Goal: Use online tool/utility: Utilize a website feature to perform a specific function

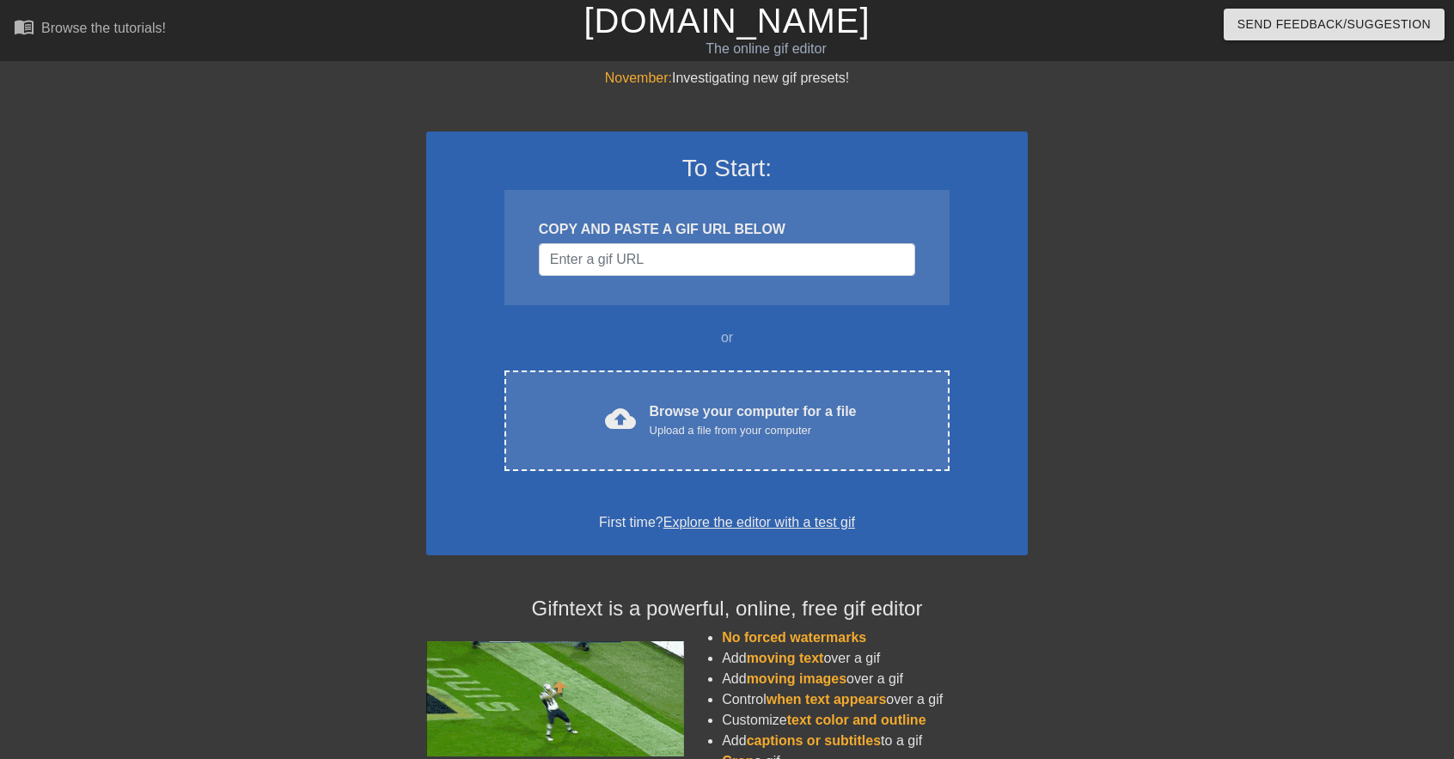
click at [796, 525] on link "Explore the editor with a test gif" at bounding box center [760, 522] width 192 height 15
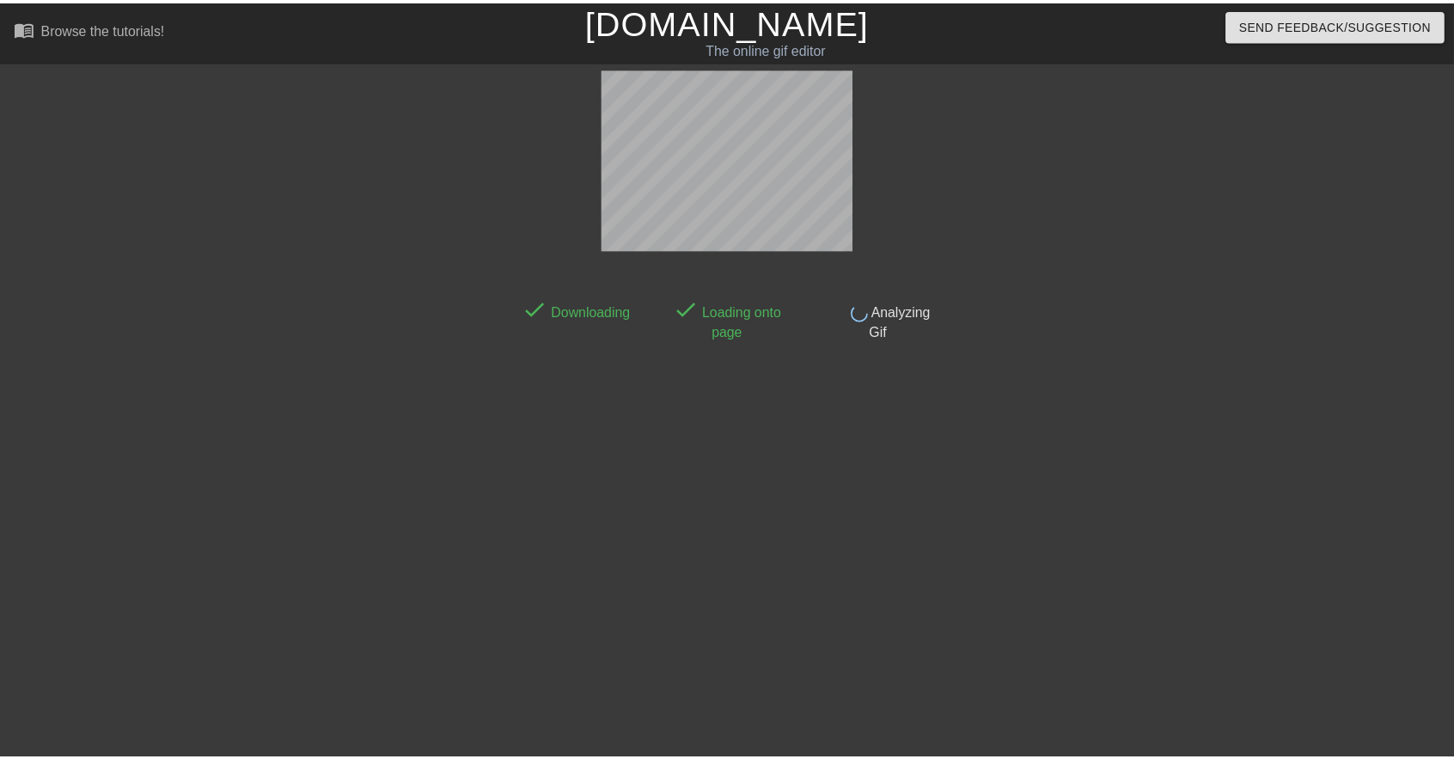
scroll to position [7, 0]
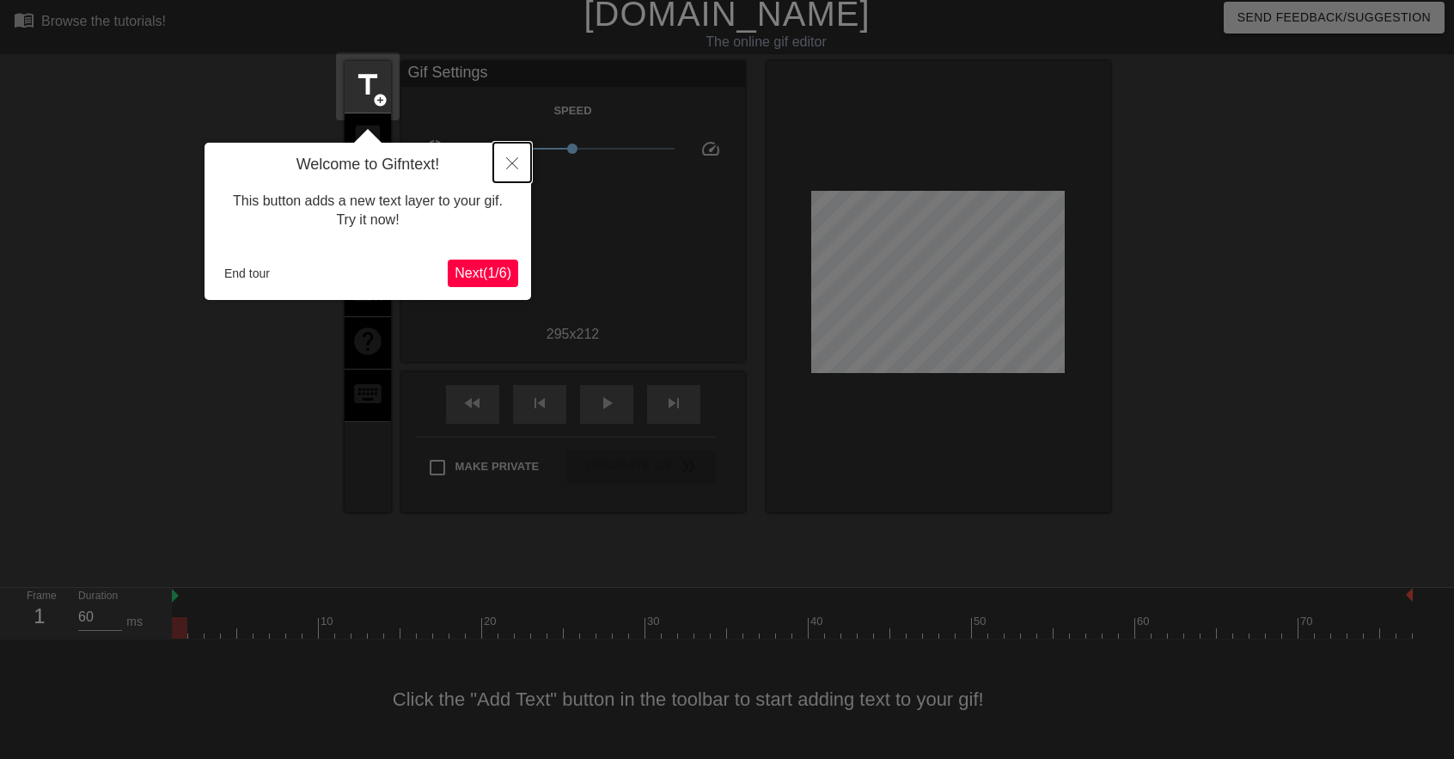
click at [514, 162] on icon "Close" at bounding box center [512, 163] width 12 height 12
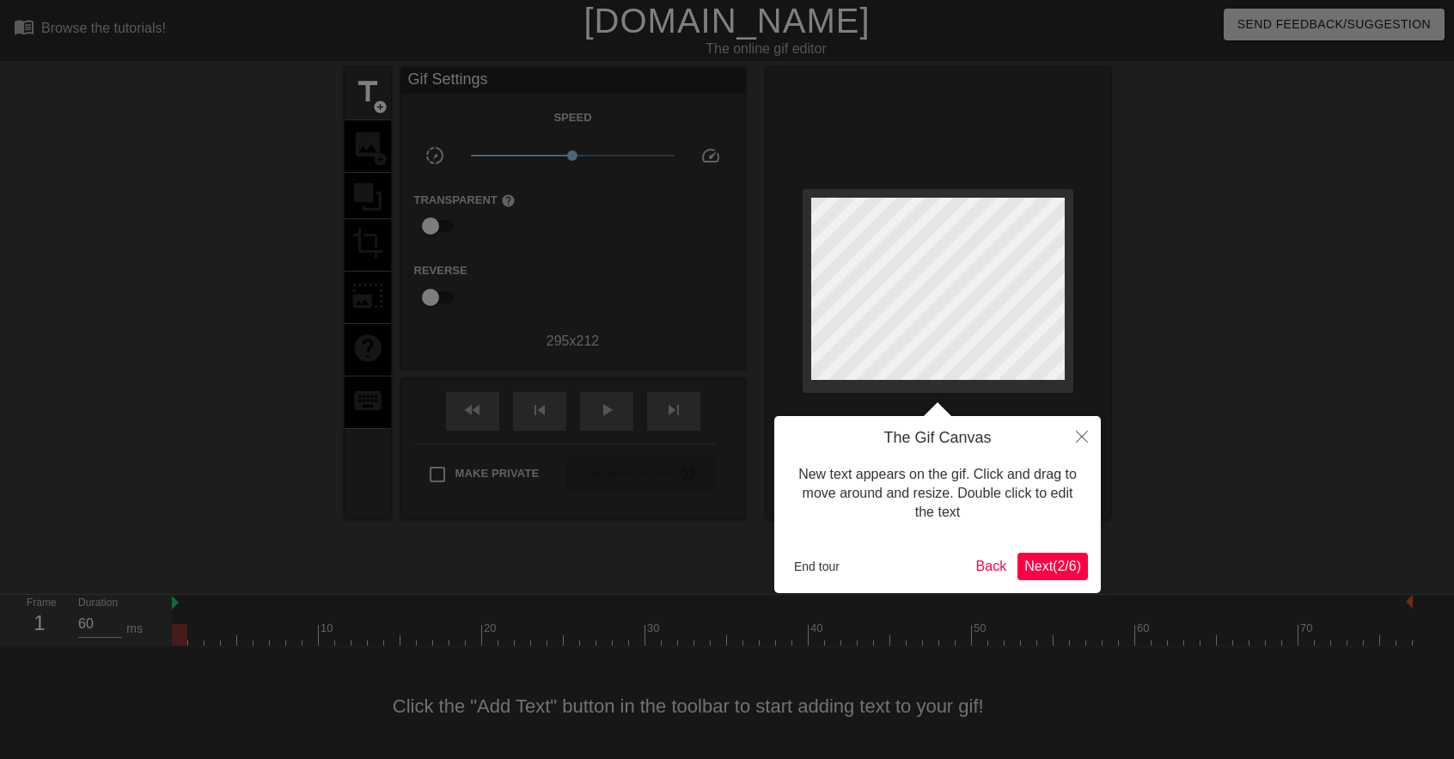
click at [1044, 581] on div "The Gif Canvas New text appears on the gif. Click and drag to move around and r…" at bounding box center [937, 504] width 327 height 177
click at [1050, 570] on span "Next ( 2 / 6 )" at bounding box center [1052, 566] width 57 height 15
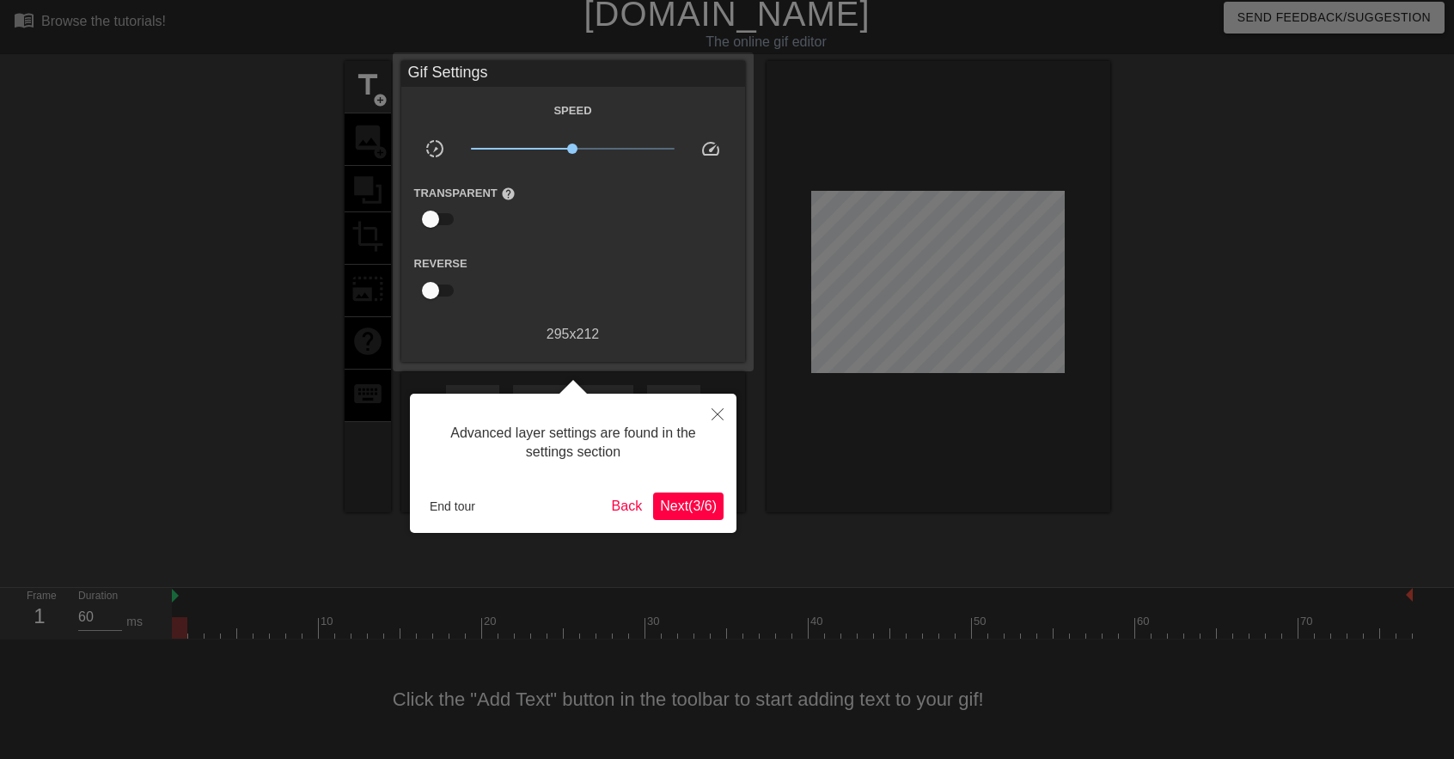
click at [699, 510] on span "Next ( 3 / 6 )" at bounding box center [688, 505] width 57 height 15
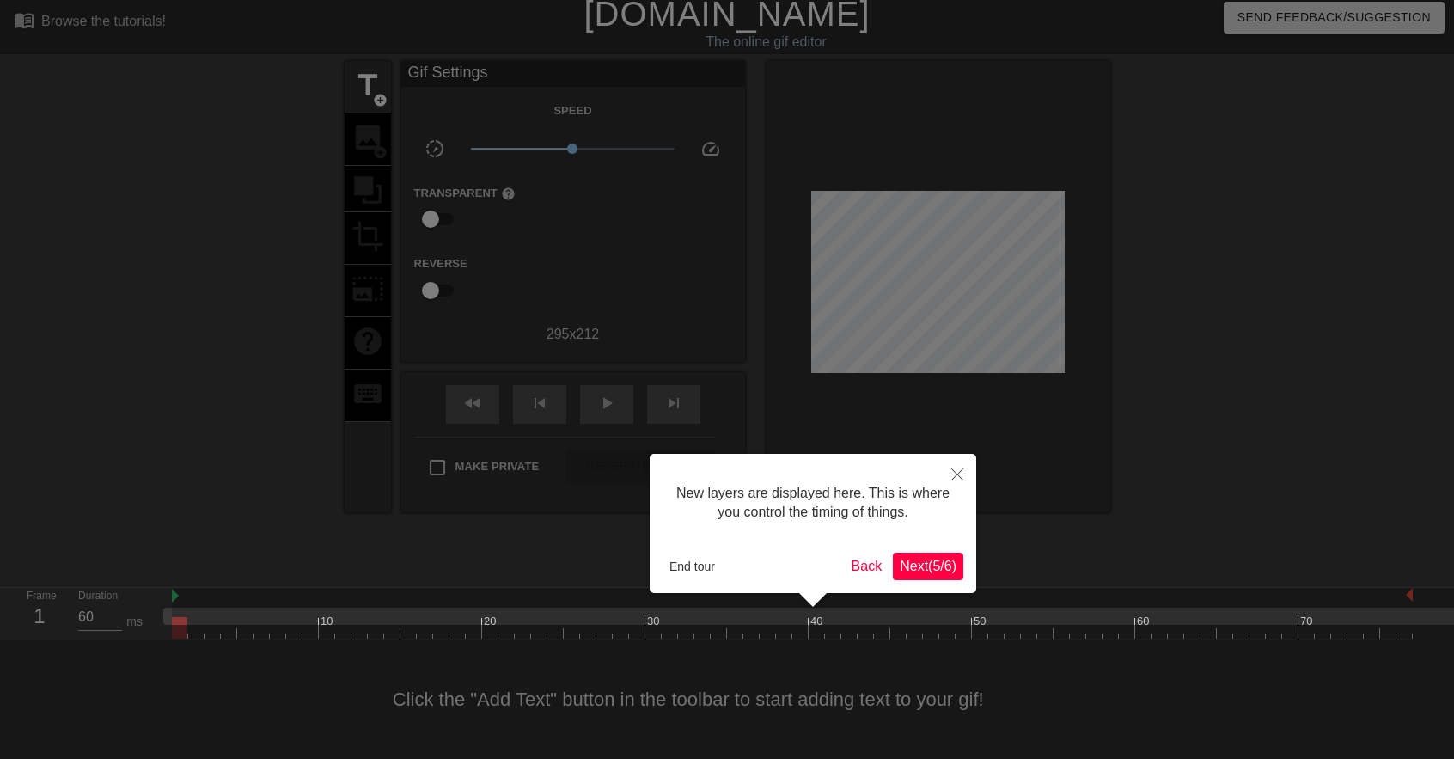
click at [933, 555] on button "Next ( 5 / 6 )" at bounding box center [928, 567] width 70 height 28
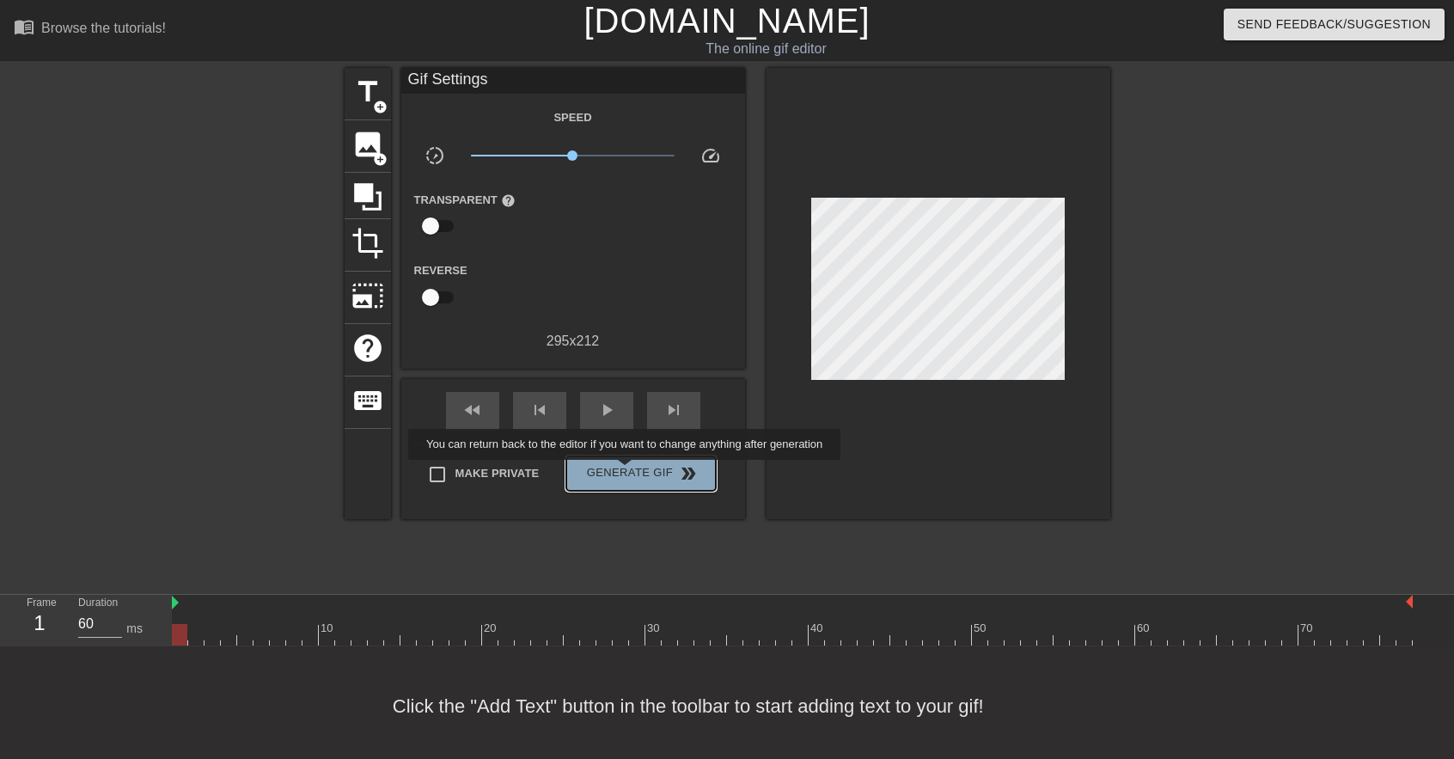
click at [627, 472] on span "Generate Gif double_arrow" at bounding box center [640, 473] width 135 height 21
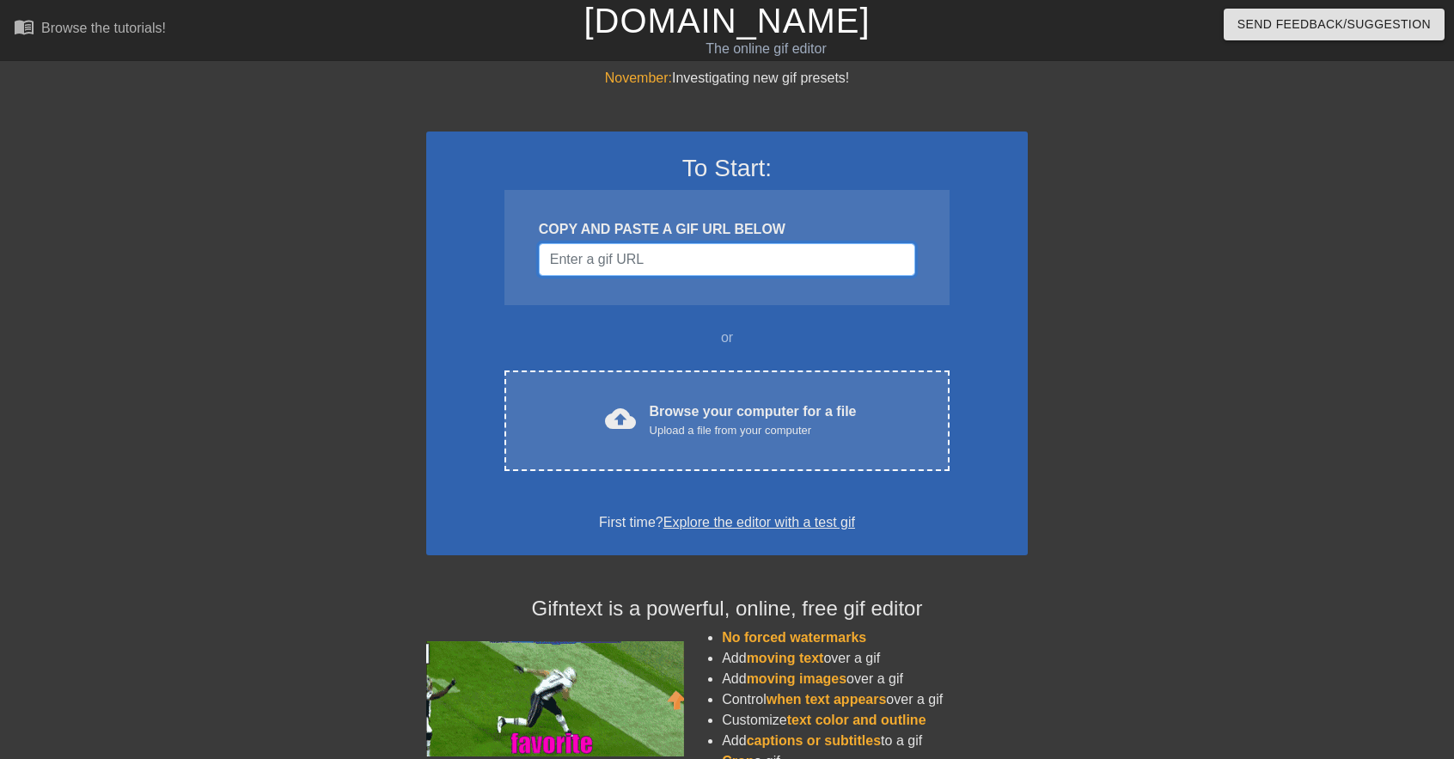
click at [649, 268] on input "Username" at bounding box center [727, 259] width 376 height 33
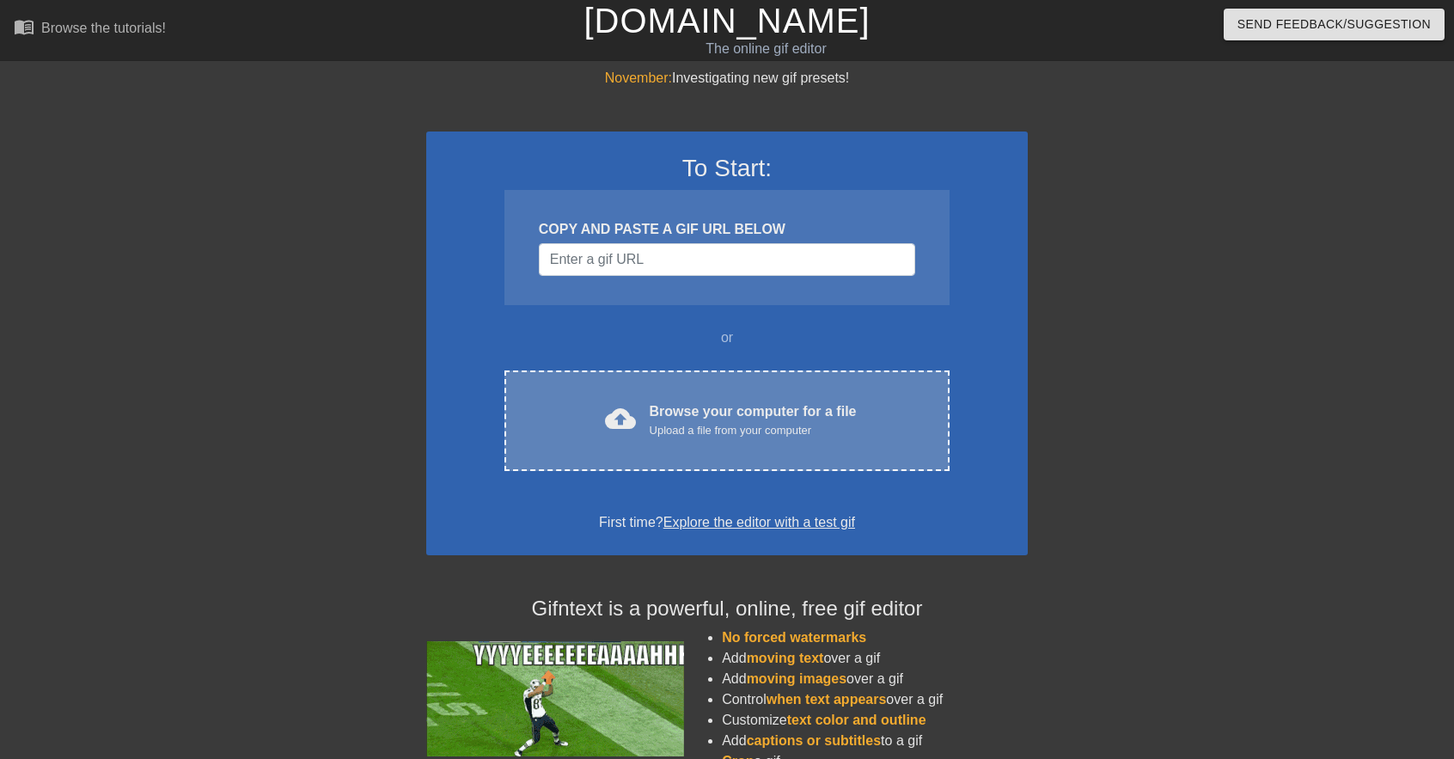
click at [748, 434] on div "Upload a file from your computer" at bounding box center [753, 430] width 207 height 17
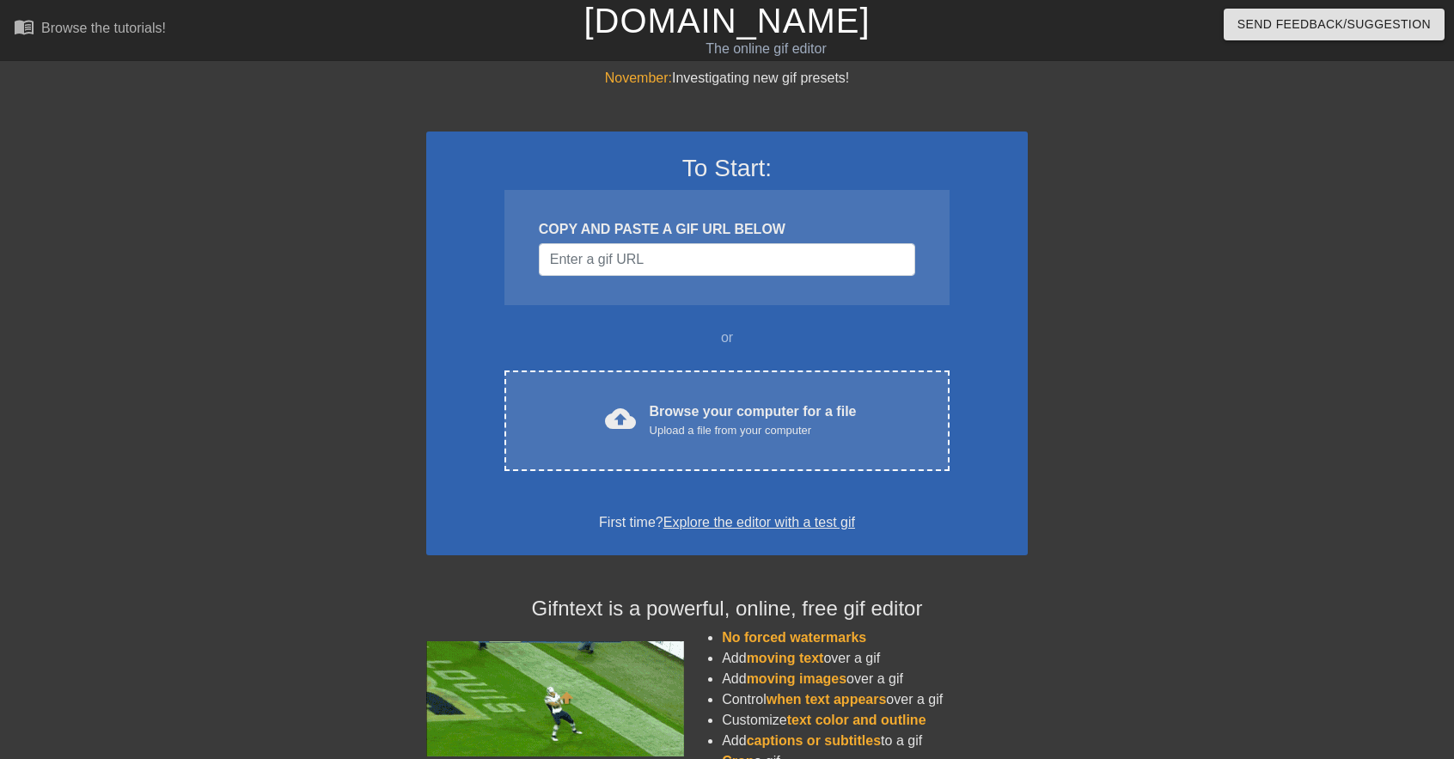
click at [757, 524] on link "Explore the editor with a test gif" at bounding box center [760, 522] width 192 height 15
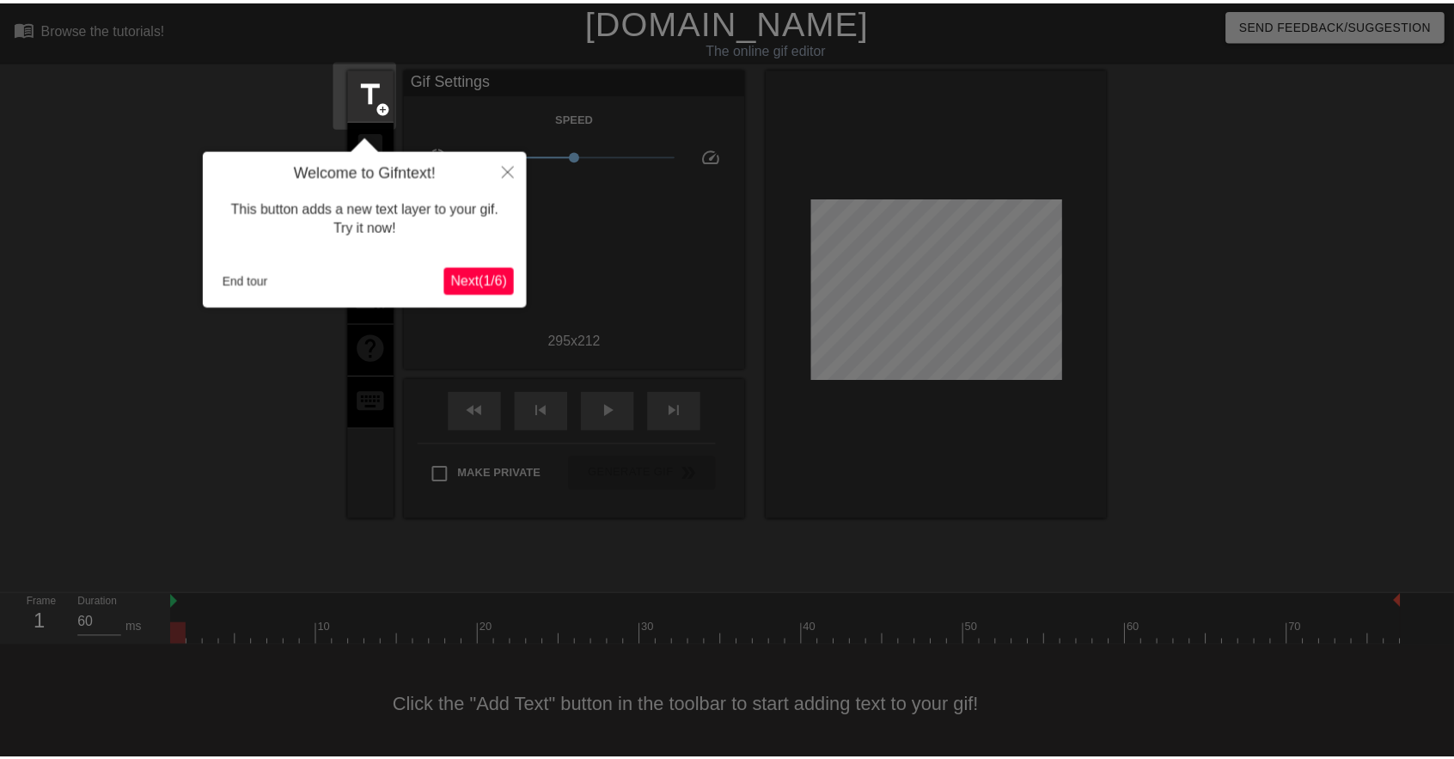
scroll to position [7, 0]
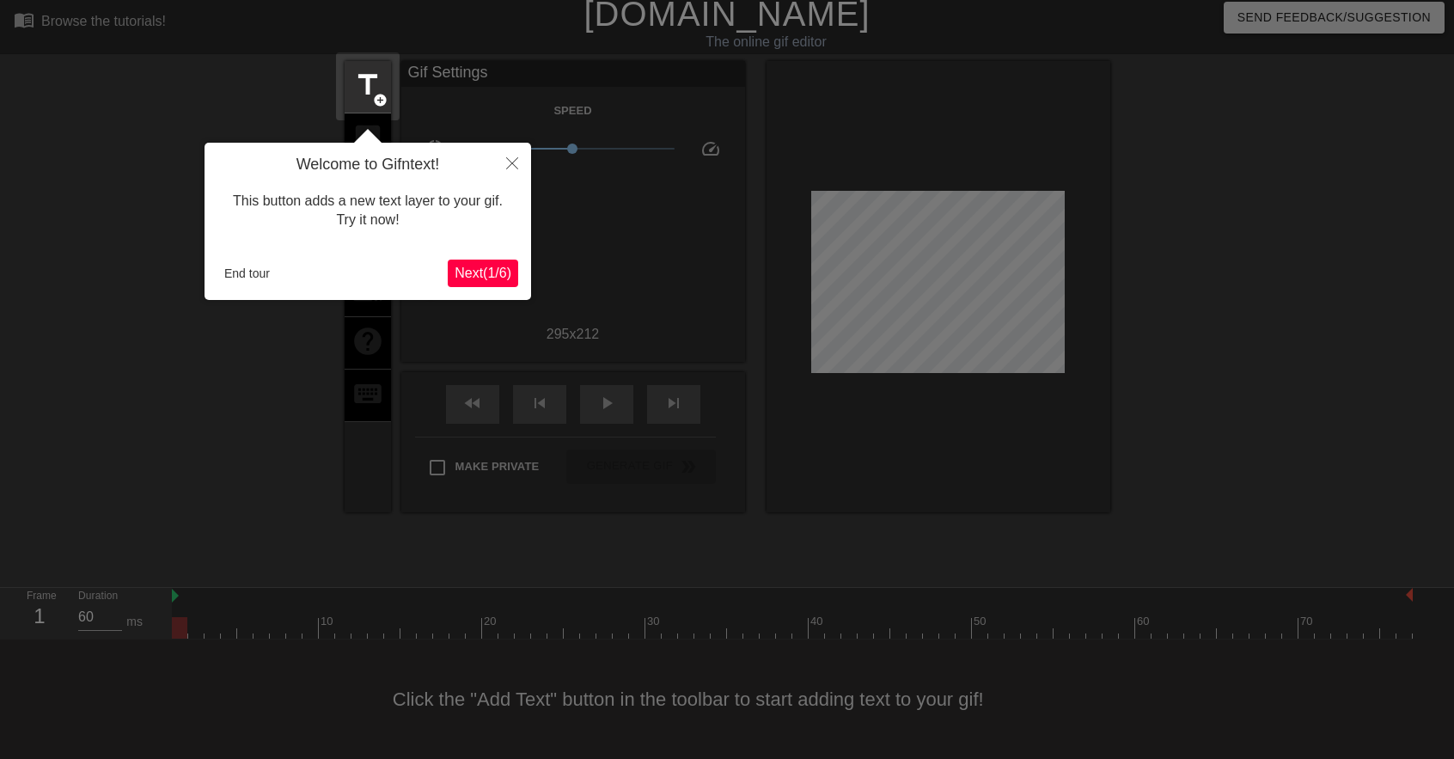
click at [483, 272] on span "Next ( 1 / 6 )" at bounding box center [483, 273] width 57 height 15
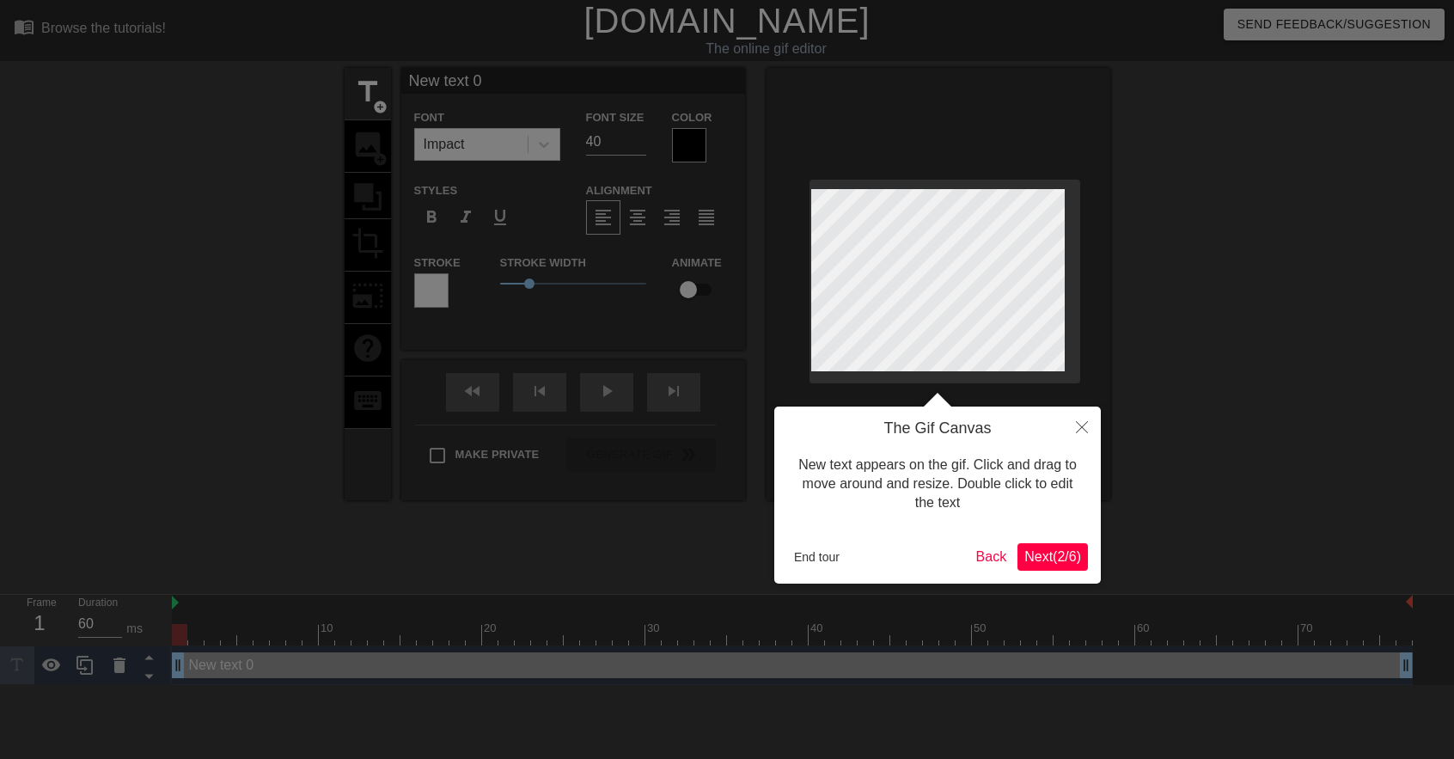
scroll to position [0, 0]
click at [1038, 564] on span "Next ( 2 / 6 )" at bounding box center [1052, 556] width 57 height 15
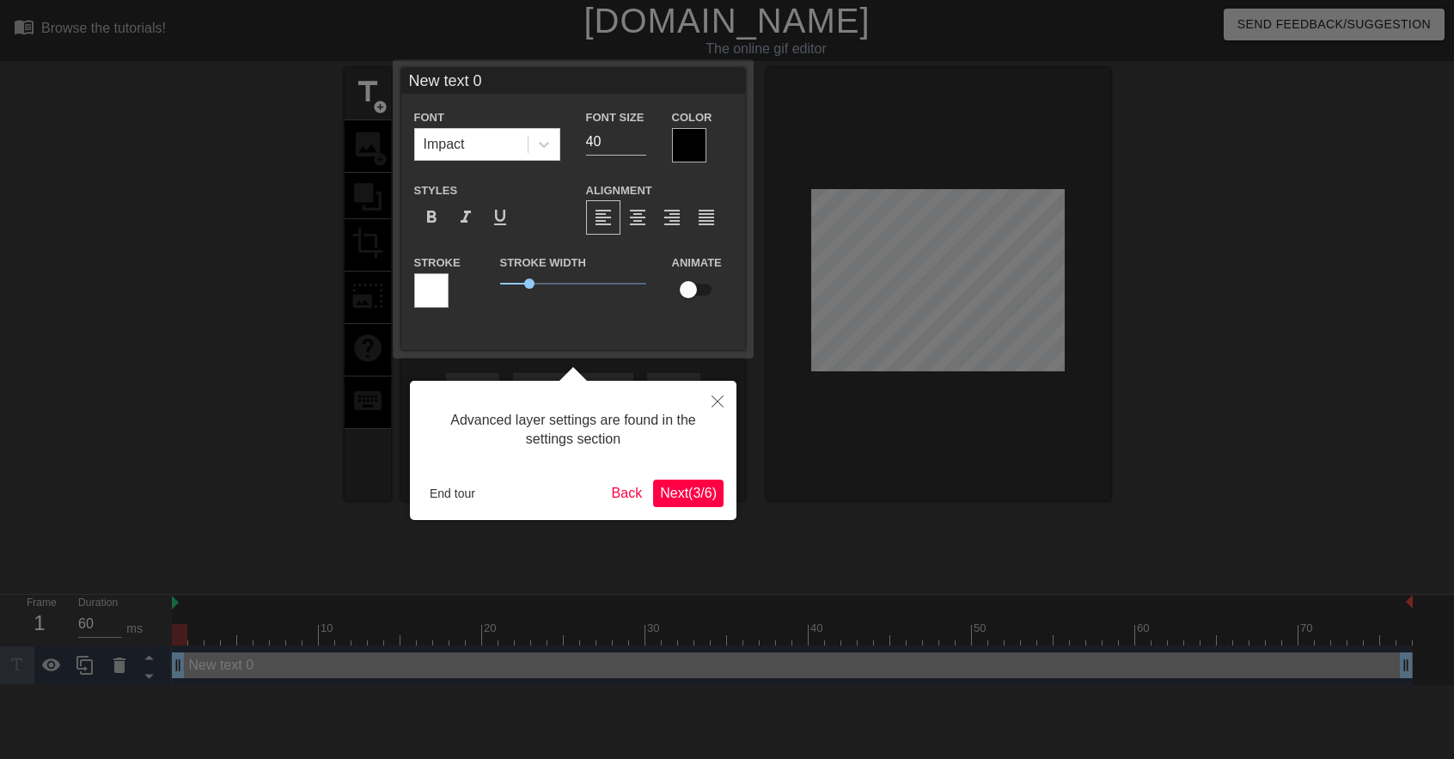
click at [696, 491] on span "Next ( 3 / 6 )" at bounding box center [688, 493] width 57 height 15
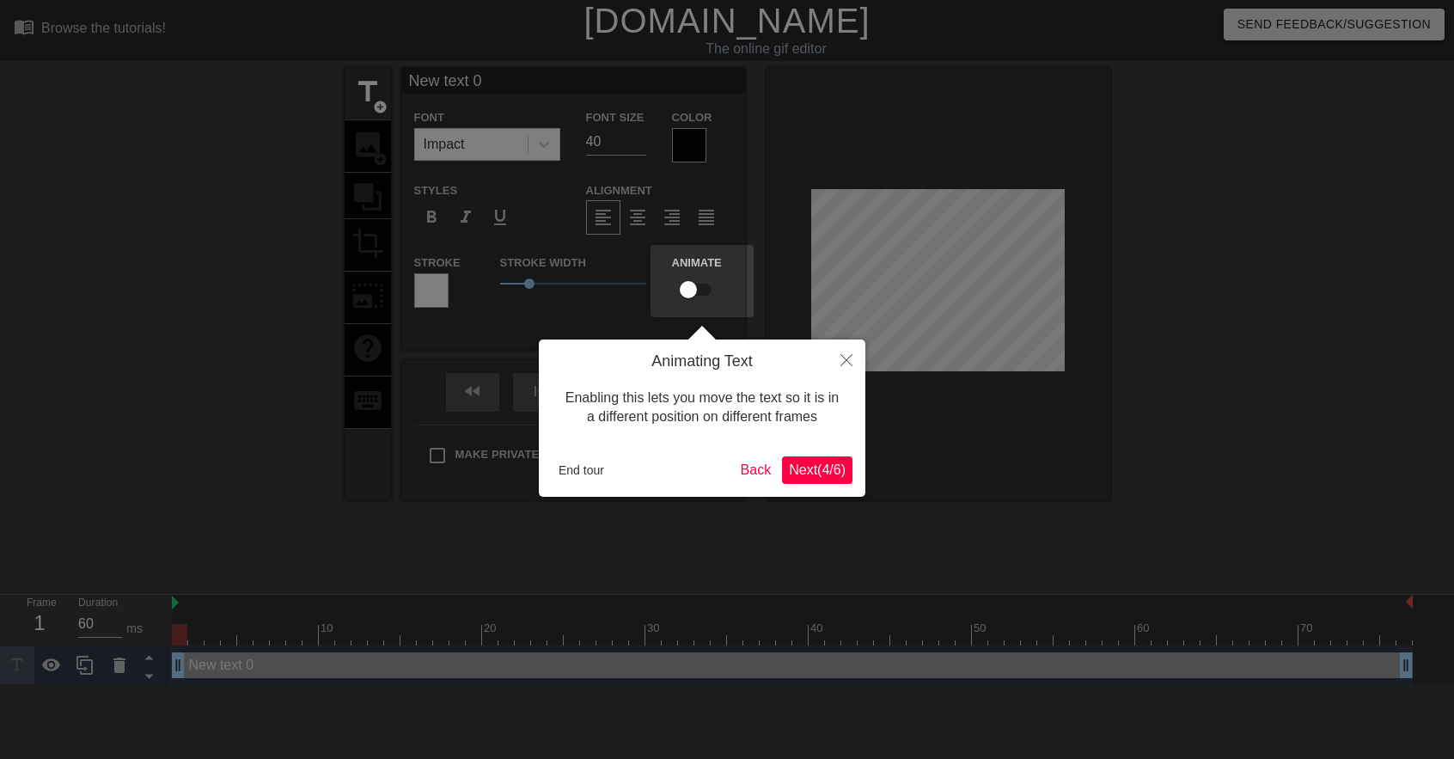
click at [819, 465] on span "Next ( 4 / 6 )" at bounding box center [817, 469] width 57 height 15
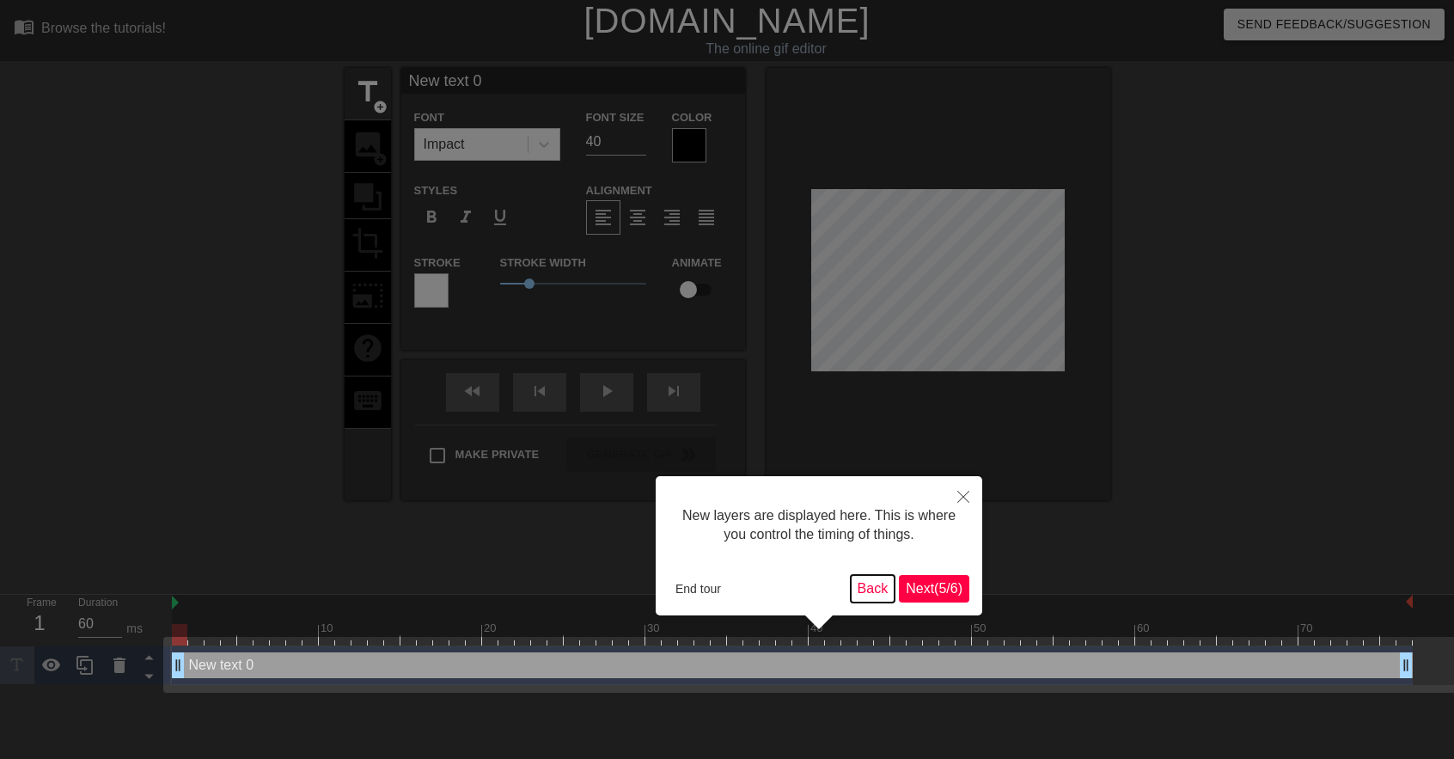
click at [874, 584] on button "Back" at bounding box center [873, 589] width 45 height 28
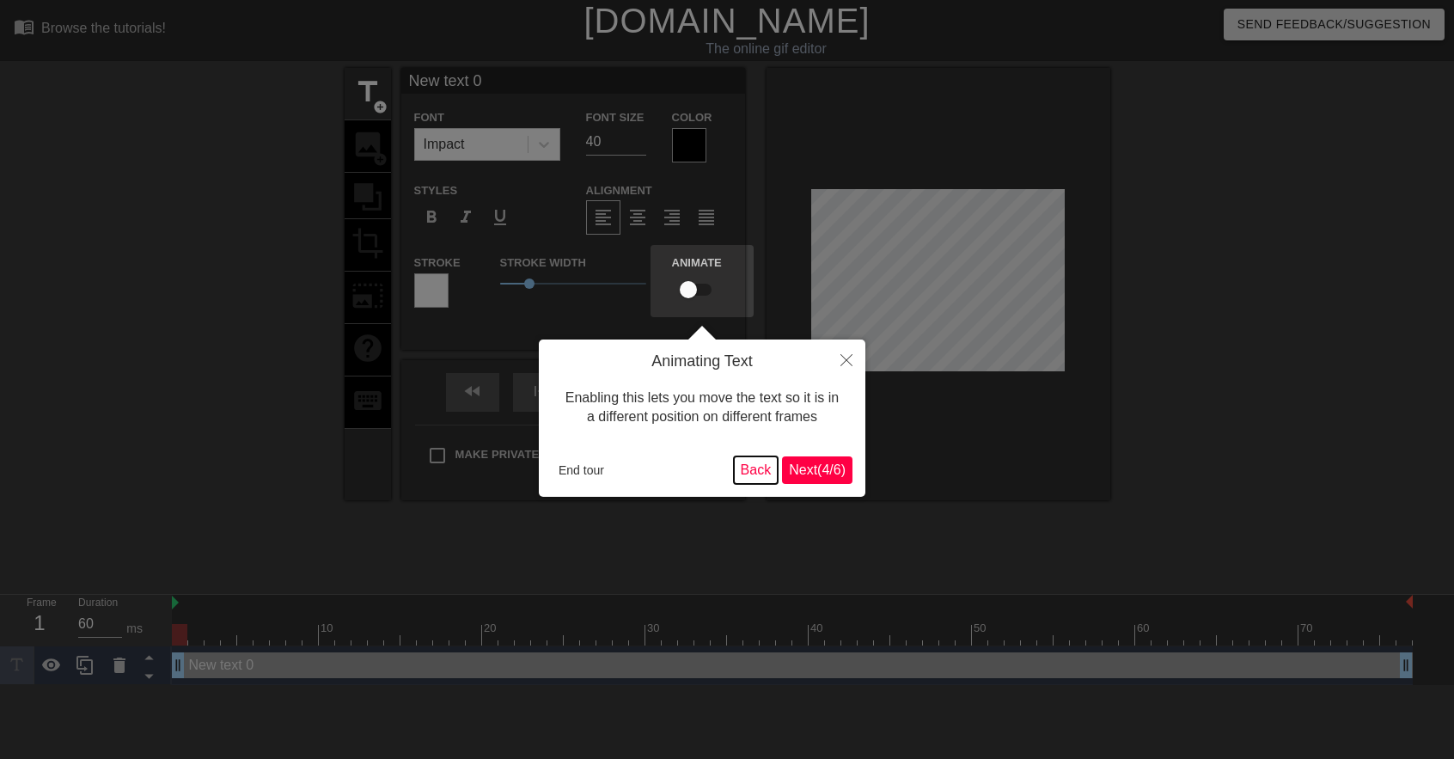
click at [737, 476] on button "Back" at bounding box center [756, 470] width 45 height 28
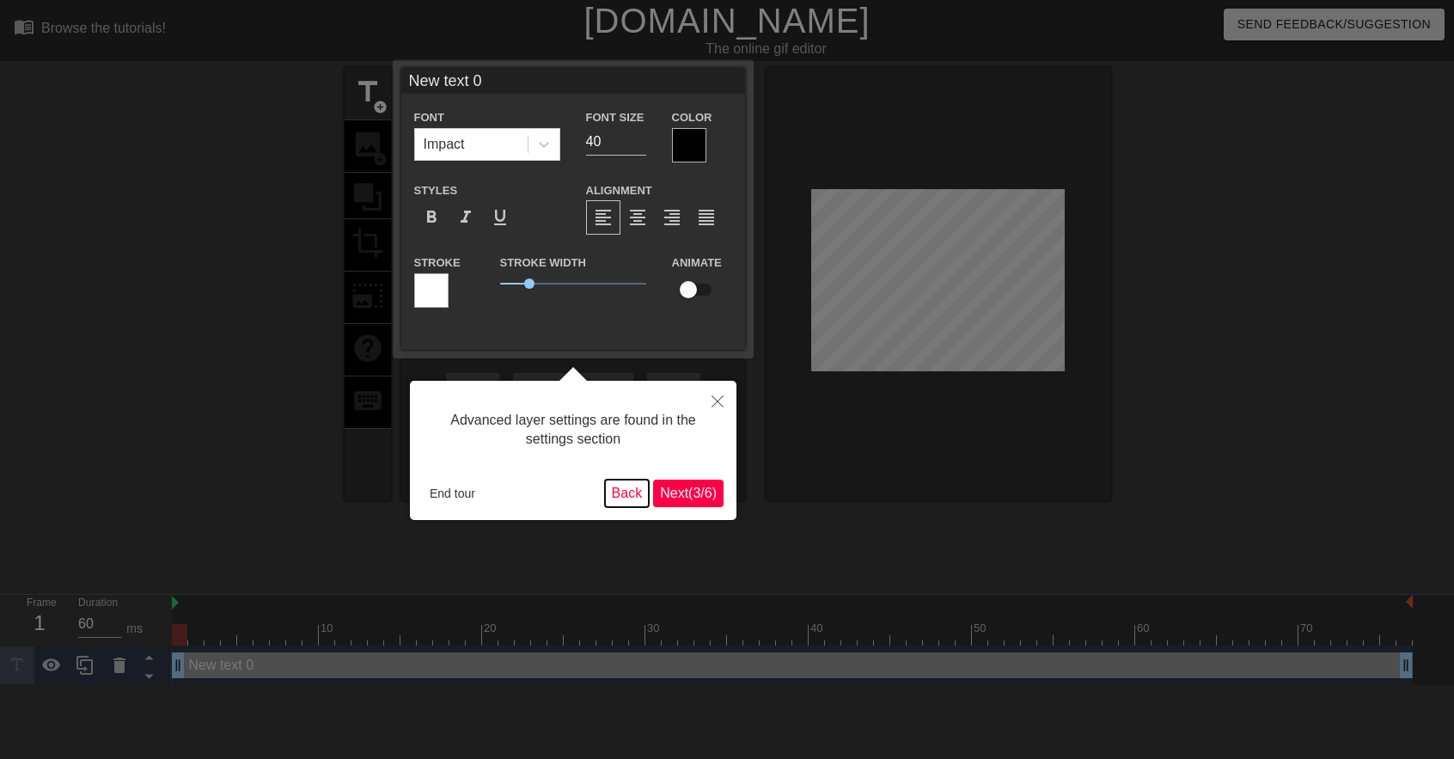
click at [614, 489] on button "Back" at bounding box center [627, 494] width 45 height 28
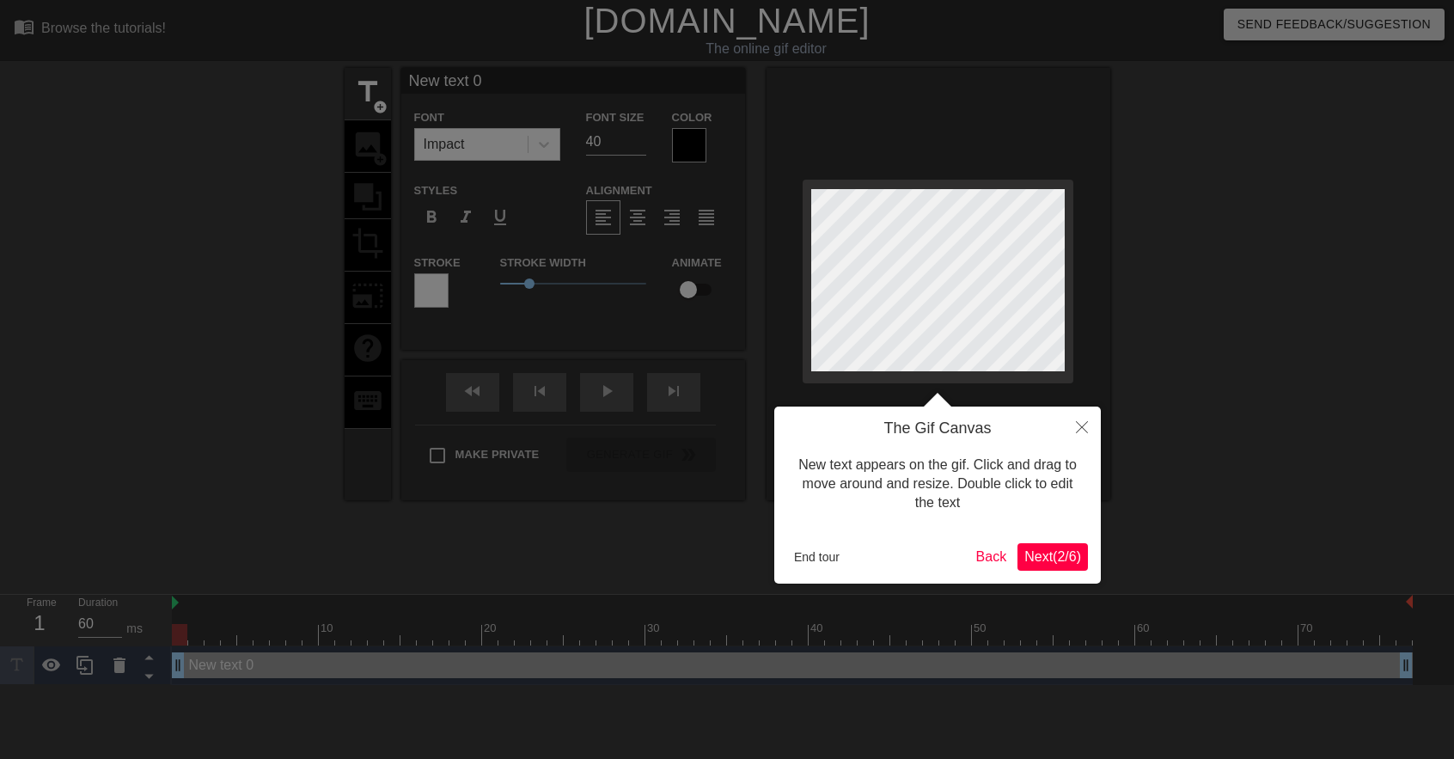
click at [1037, 553] on span "Next ( 2 / 6 )" at bounding box center [1052, 556] width 57 height 15
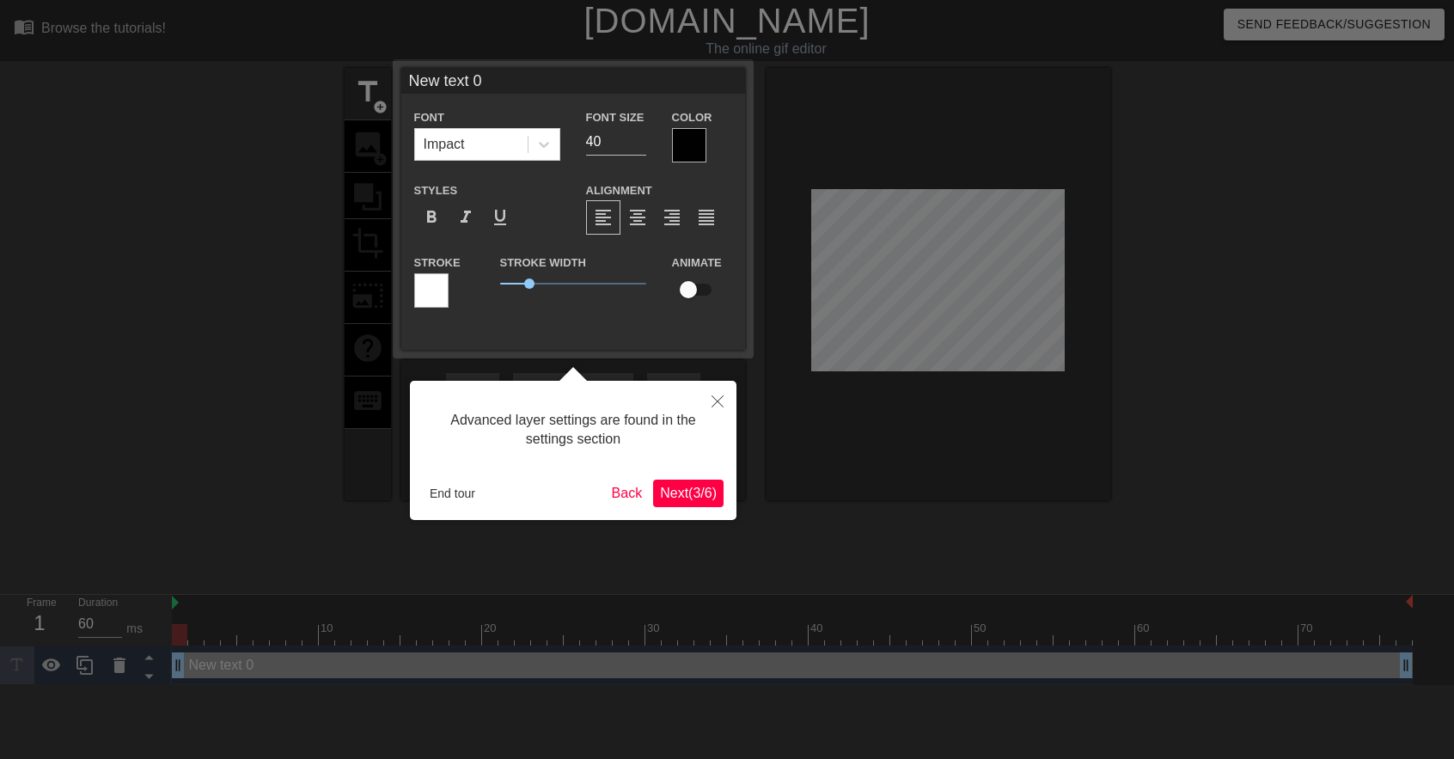
click at [676, 488] on span "Next ( 3 / 6 )" at bounding box center [688, 493] width 57 height 15
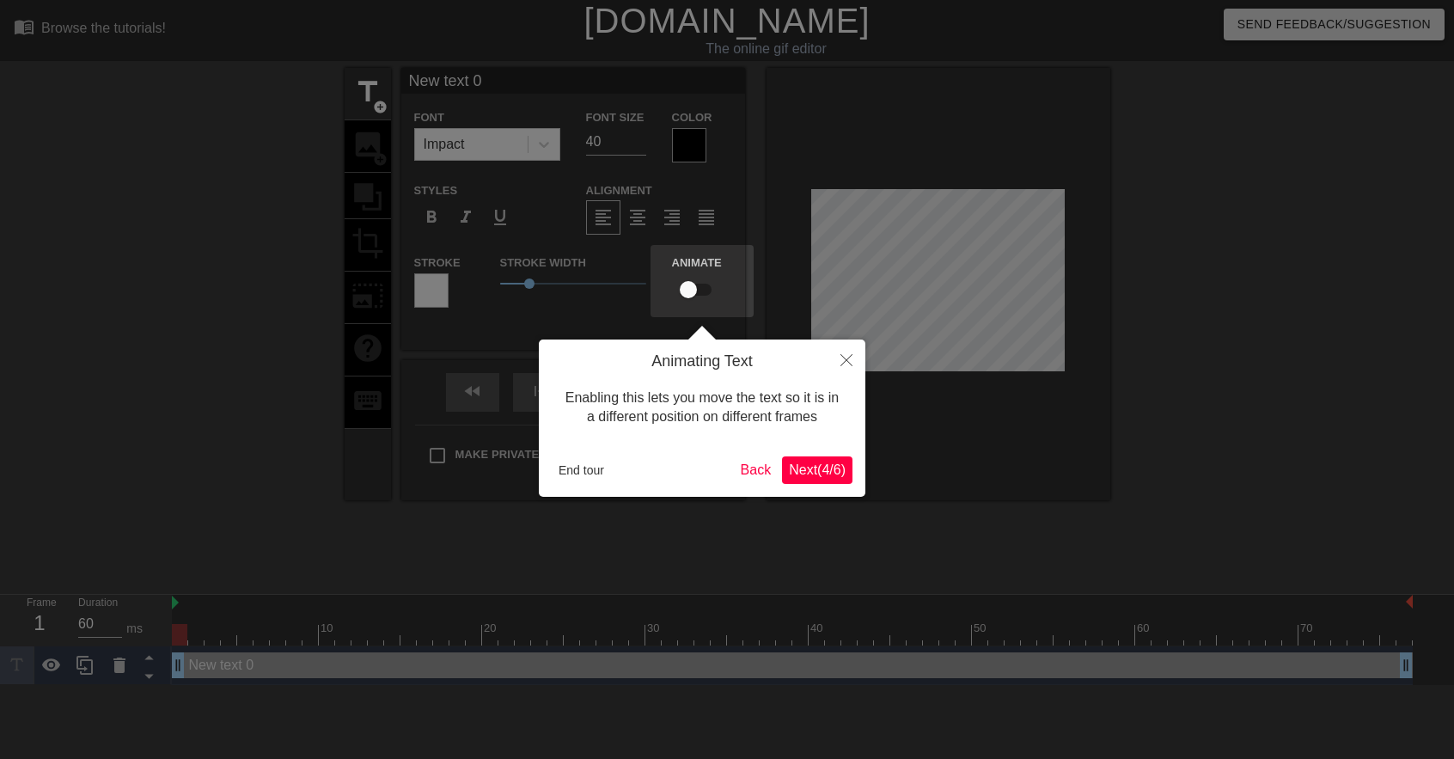
click at [823, 462] on span "Next ( 4 / 6 )" at bounding box center [817, 469] width 57 height 15
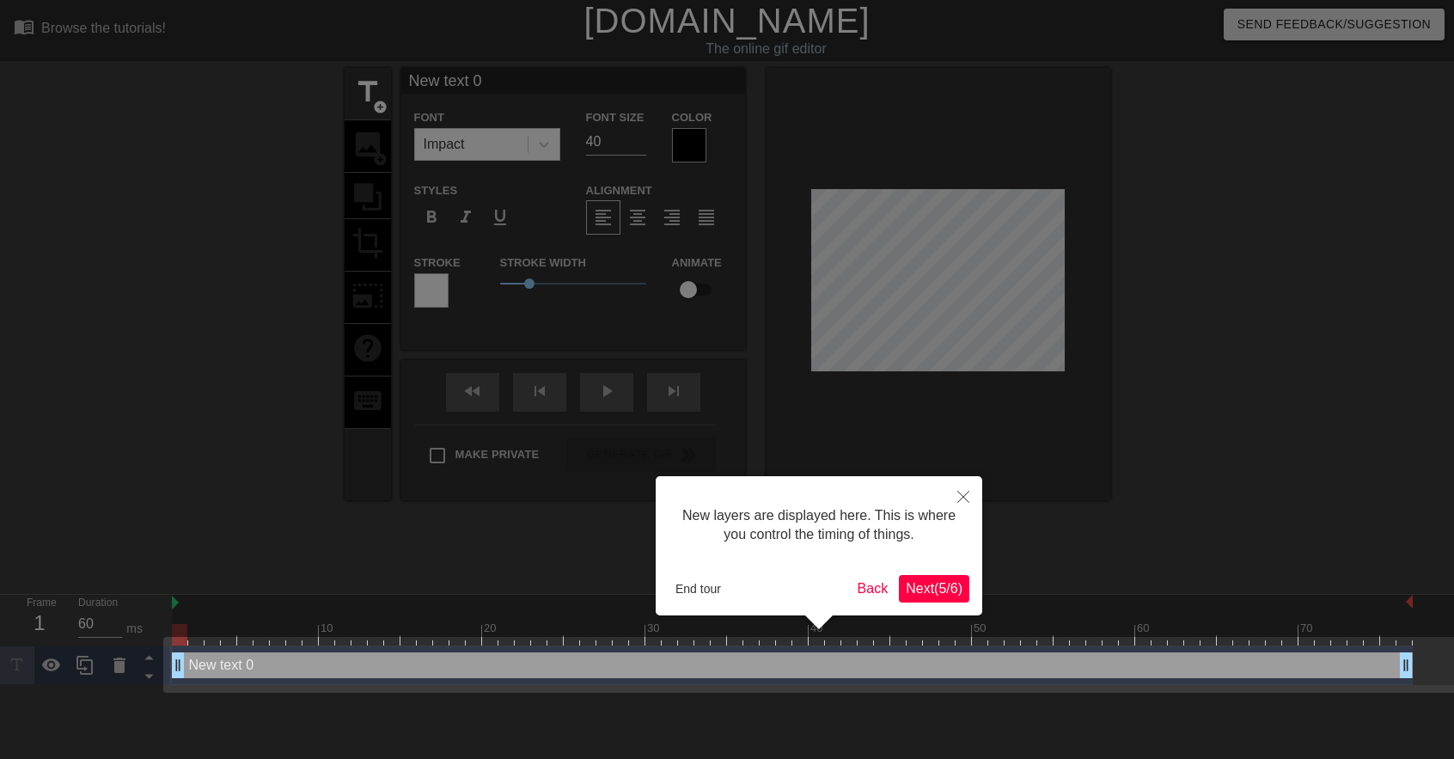
click at [931, 585] on span "Next ( 5 / 6 )" at bounding box center [934, 588] width 57 height 15
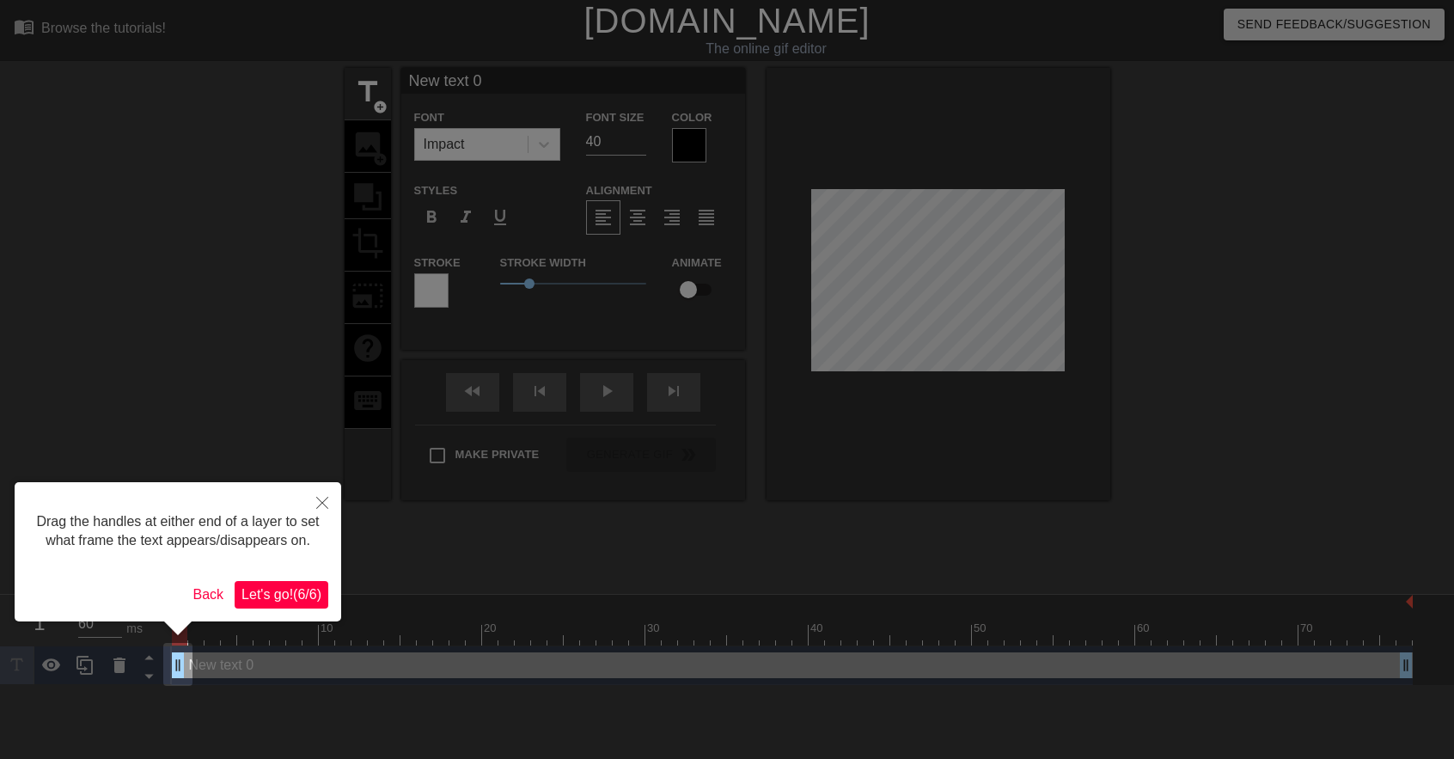
click at [272, 594] on span "Let's go! ( 6 / 6 )" at bounding box center [282, 594] width 80 height 15
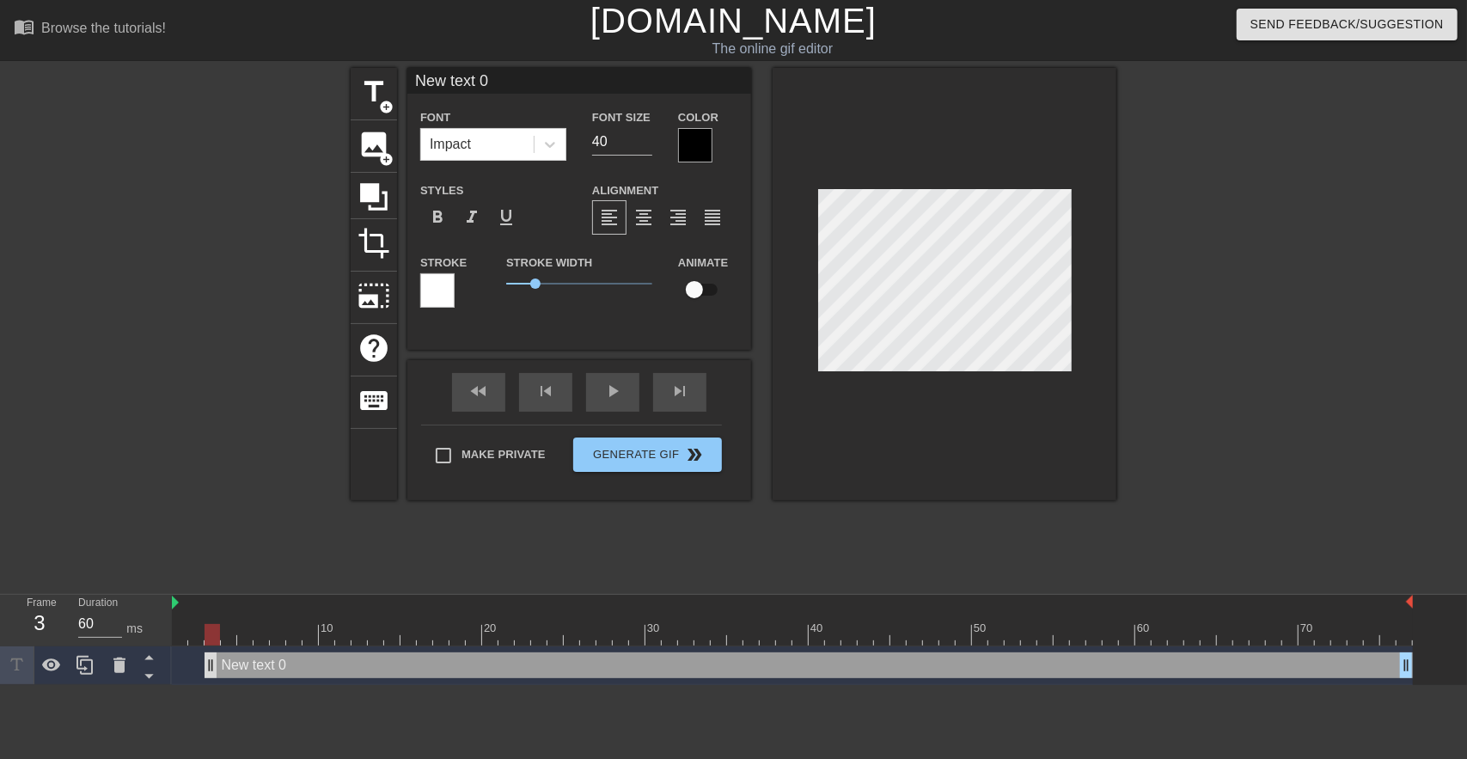
drag, startPoint x: 186, startPoint y: 668, endPoint x: 215, endPoint y: 666, distance: 29.3
drag, startPoint x: 217, startPoint y: 673, endPoint x: 296, endPoint y: 668, distance: 79.2
drag, startPoint x: 294, startPoint y: 668, endPoint x: 622, endPoint y: 508, distance: 365.2
click at [159, 685] on html "menu_book Browse the tutorials! Gifntext.com The online gif editor Send Feedbac…" at bounding box center [733, 342] width 1467 height 685
click at [673, 463] on button "Generate Gif double_arrow" at bounding box center [647, 454] width 149 height 34
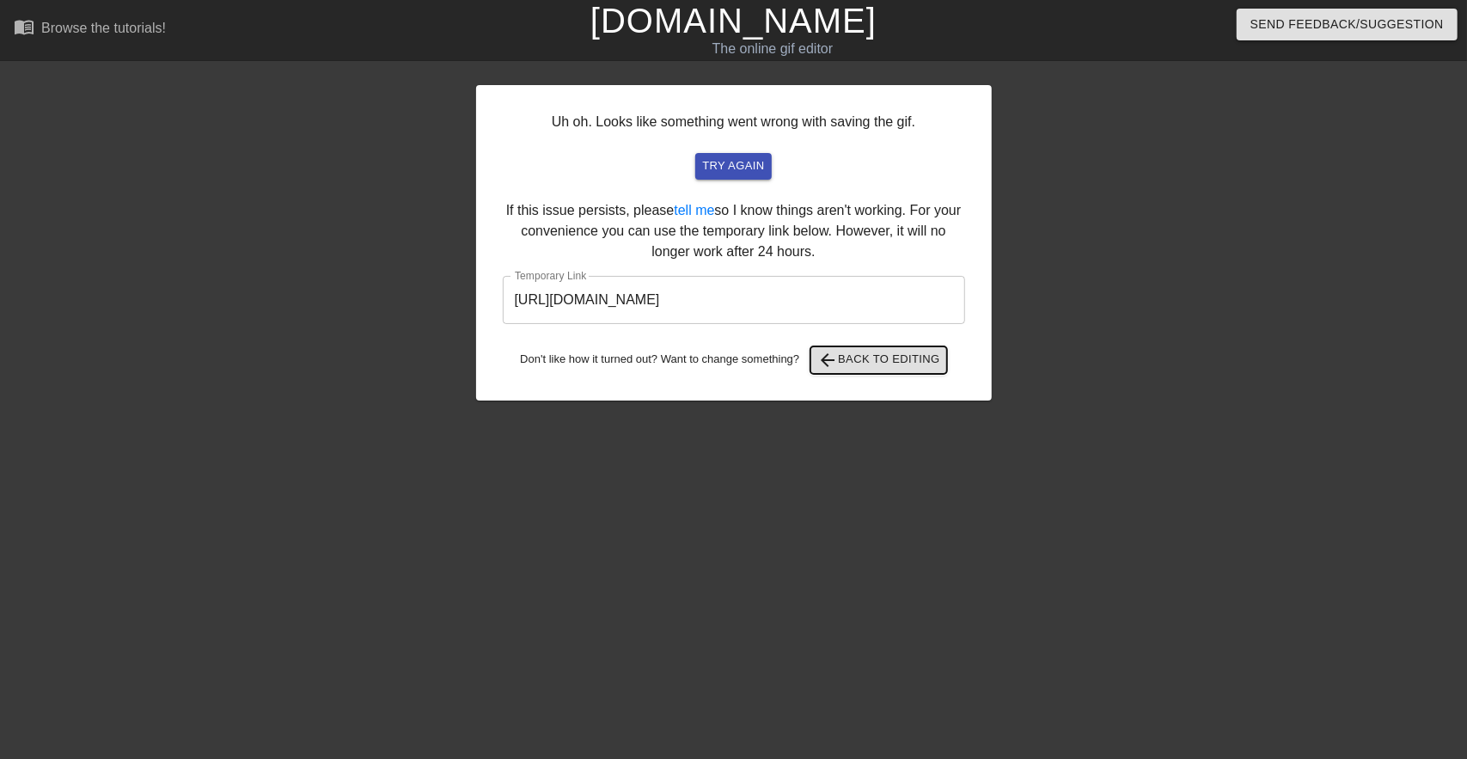
click at [875, 358] on span "arrow_back Back to Editing" at bounding box center [878, 360] width 123 height 21
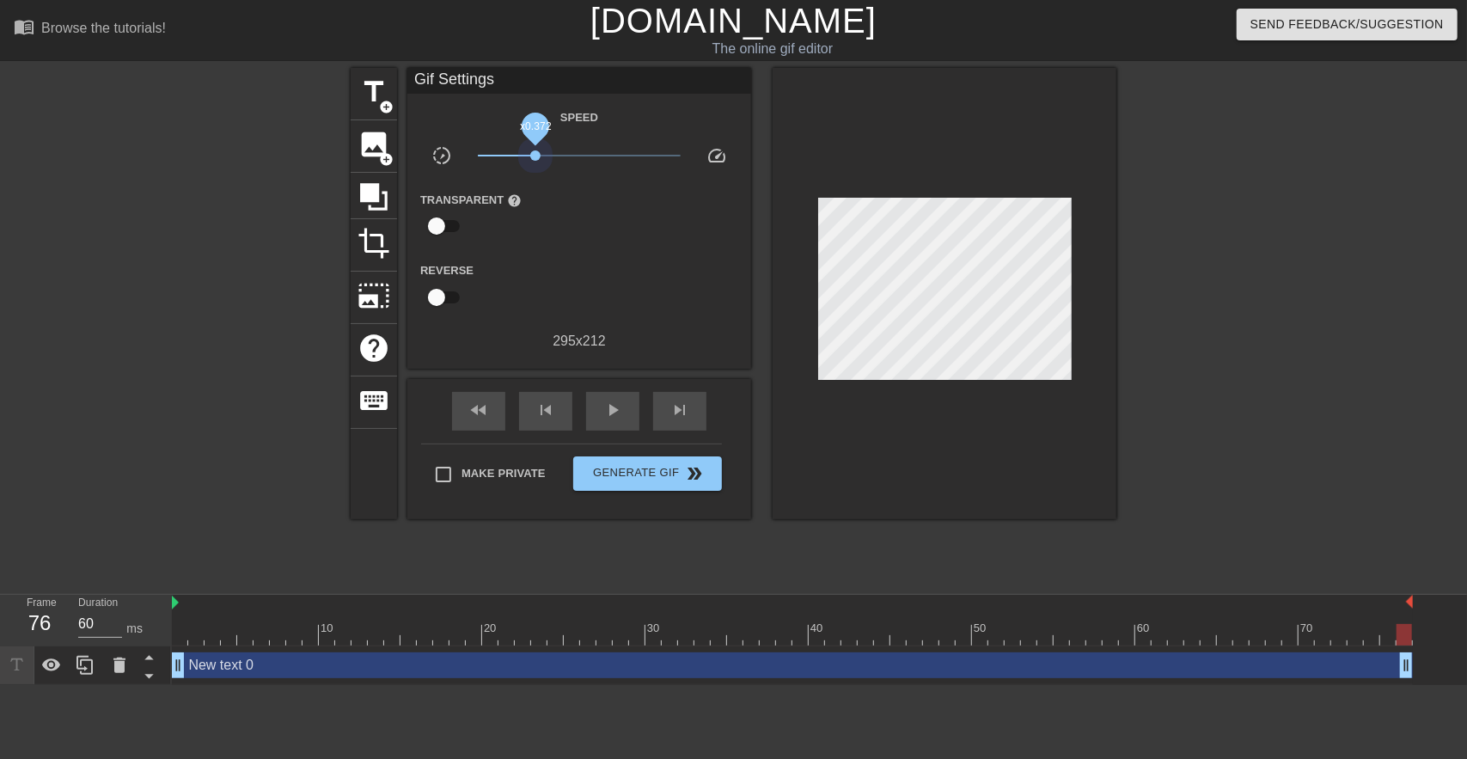
drag, startPoint x: 571, startPoint y: 156, endPoint x: 535, endPoint y: 161, distance: 35.6
click at [535, 161] on span "x0.372" at bounding box center [580, 155] width 204 height 21
drag, startPoint x: 180, startPoint y: 659, endPoint x: 279, endPoint y: 652, distance: 99.1
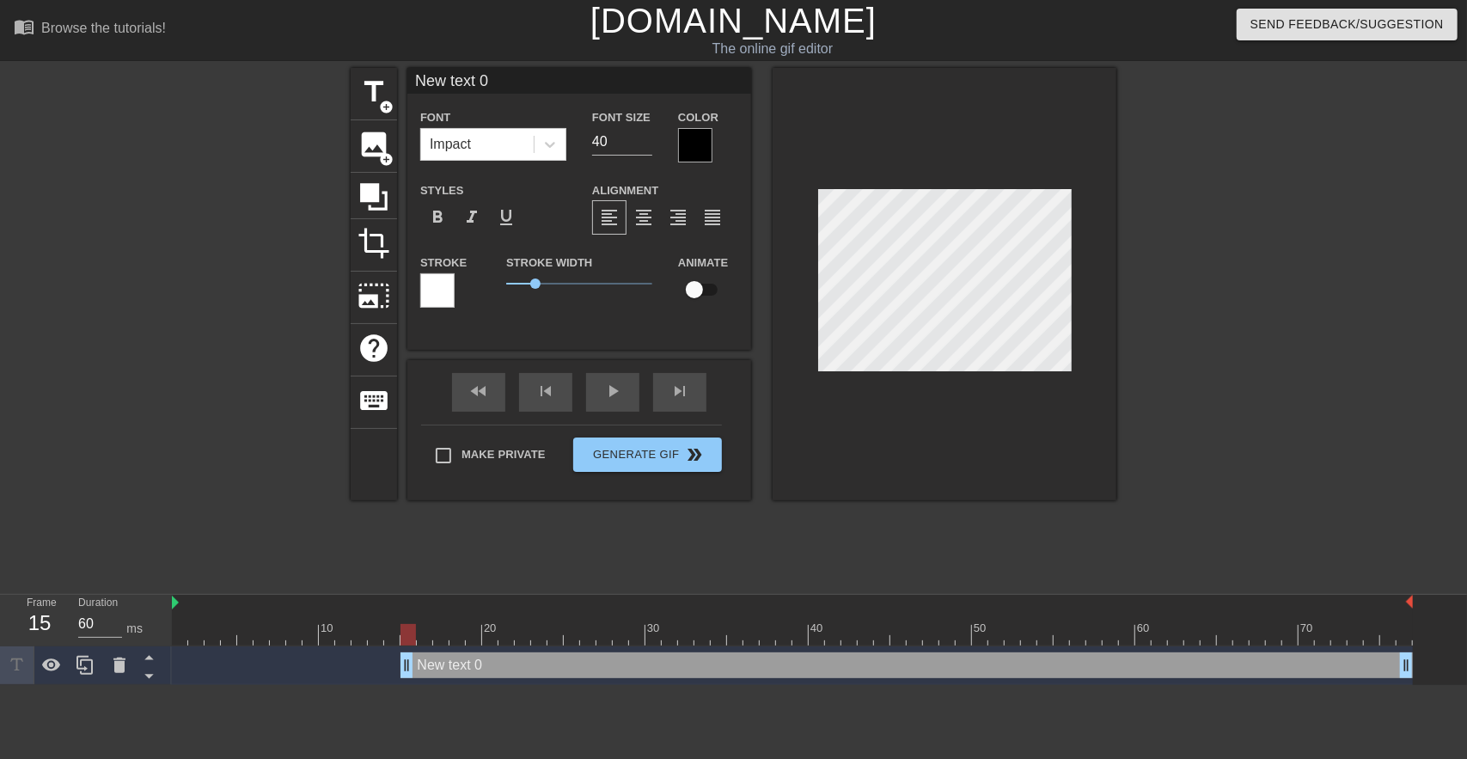
drag, startPoint x: 275, startPoint y: 668, endPoint x: 403, endPoint y: 643, distance: 130.5
click at [403, 643] on div "10 20 30 40 50 60 70 New text 0 drag_handle drag_handle" at bounding box center [819, 640] width 1295 height 90
click at [1236, 424] on div at bounding box center [1266, 326] width 258 height 516
click at [695, 297] on input "checkbox" at bounding box center [694, 289] width 98 height 33
checkbox input "true"
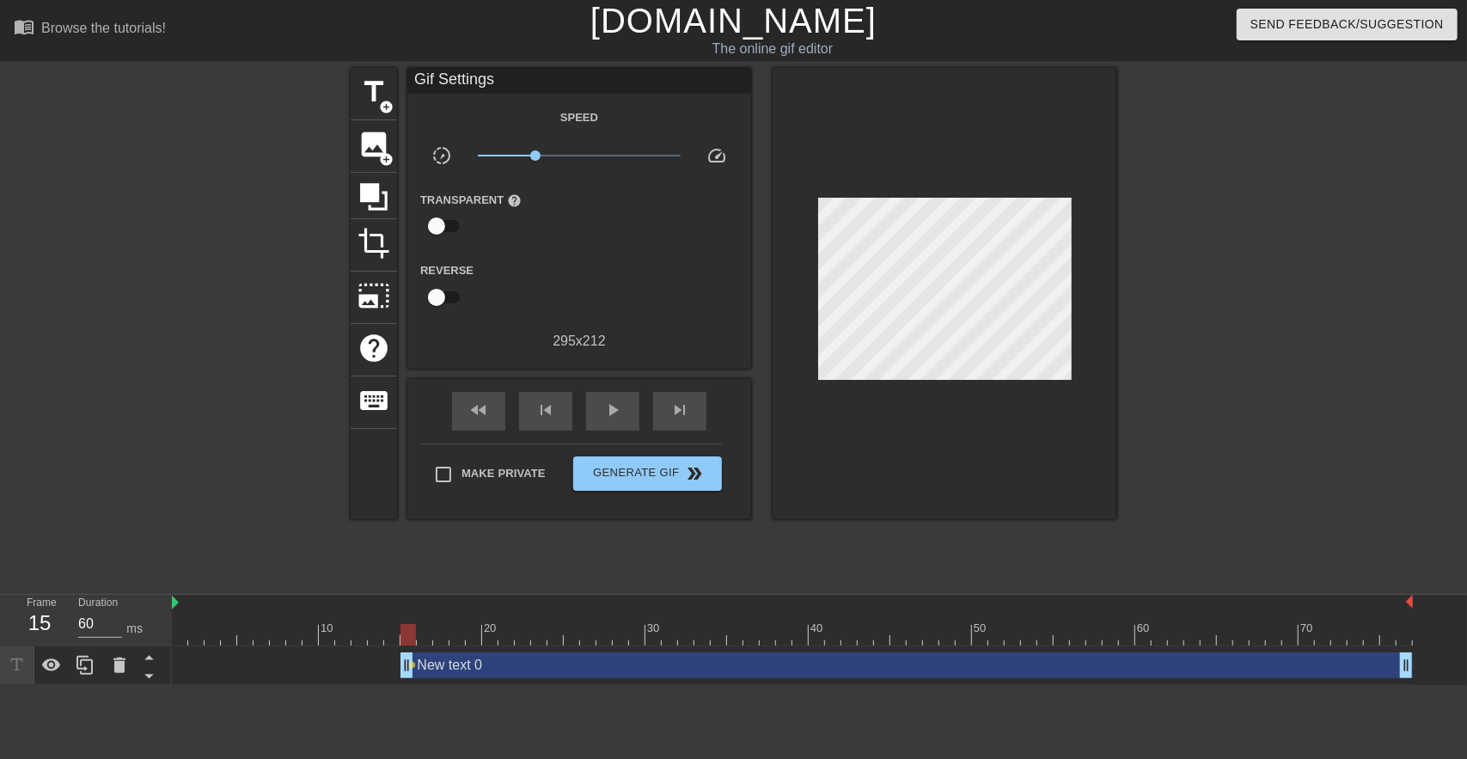
drag, startPoint x: 390, startPoint y: 658, endPoint x: 315, endPoint y: 670, distance: 76.5
click at [315, 670] on div "New text 0 drag_handle drag_handle lens" at bounding box center [792, 665] width 1241 height 26
drag, startPoint x: 407, startPoint y: 657, endPoint x: 923, endPoint y: 399, distance: 576.5
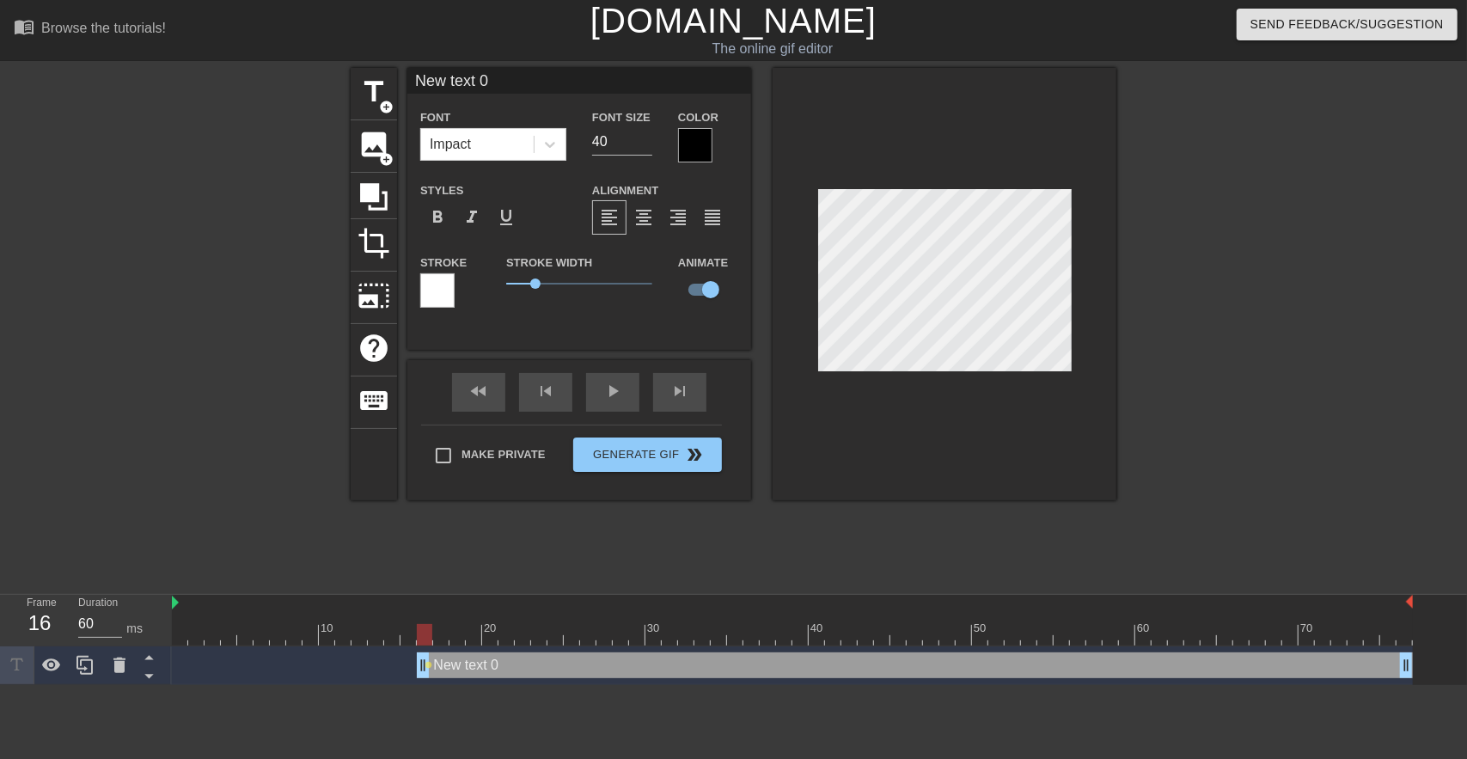
click at [1308, 309] on div at bounding box center [1266, 326] width 258 height 516
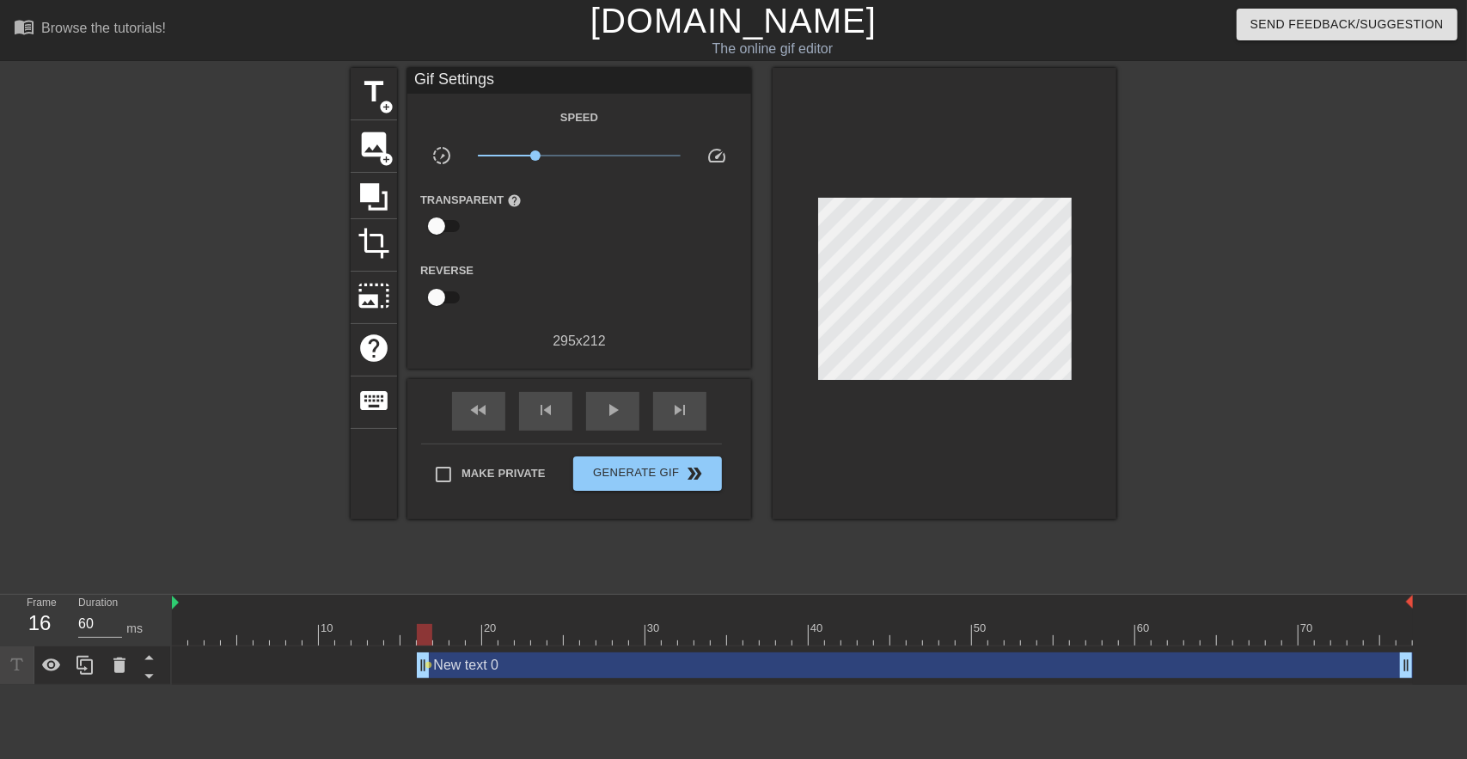
click at [666, 676] on div "New text 0 drag_handle drag_handle" at bounding box center [915, 665] width 996 height 26
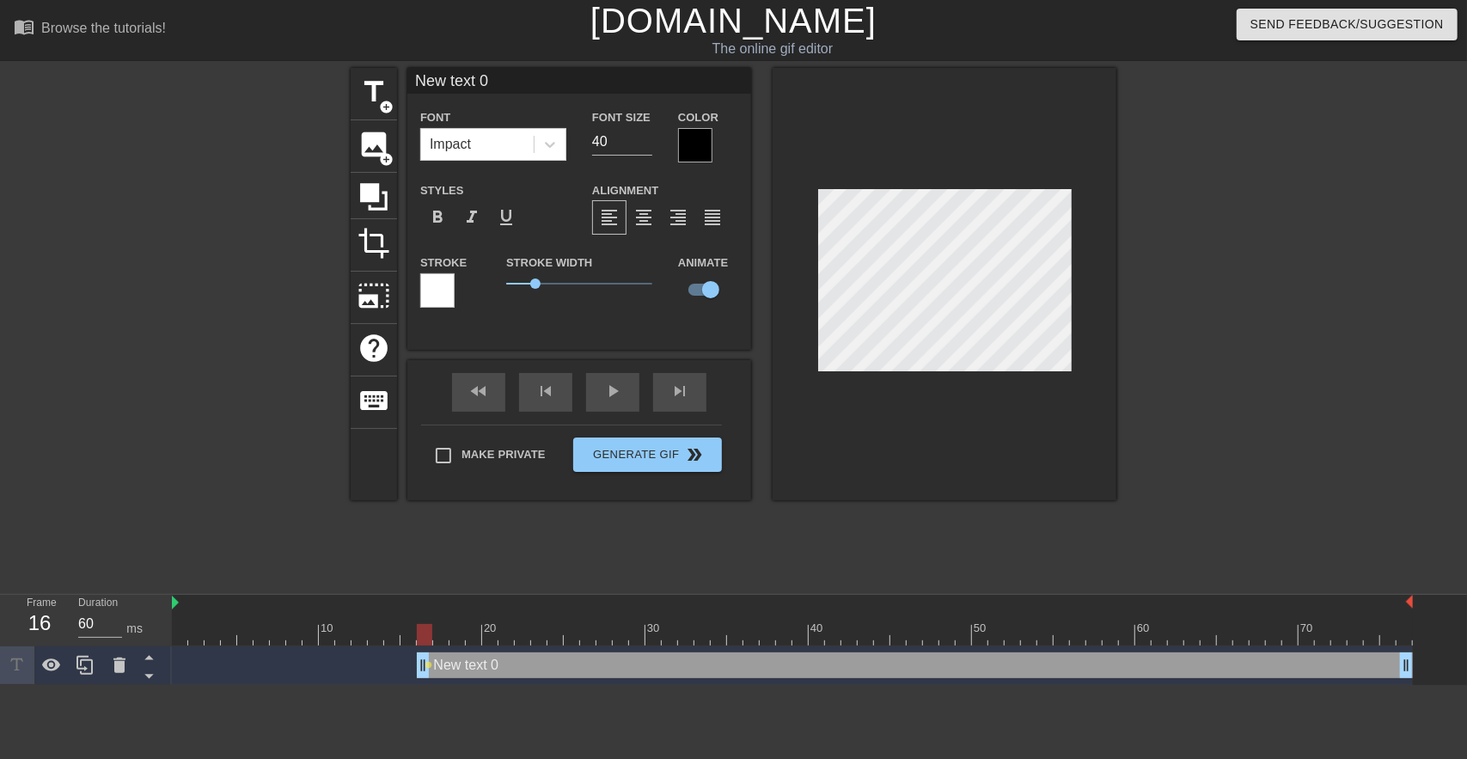
click at [710, 673] on div "New text 0 drag_handle drag_handle" at bounding box center [915, 665] width 996 height 26
drag, startPoint x: 423, startPoint y: 666, endPoint x: 125, endPoint y: 627, distance: 300.0
click at [125, 627] on div "Frame 1 Duration 60 ms 10 20 30 40 50 60 70 New text 0 drag_handle drag_handle …" at bounding box center [733, 640] width 1467 height 90
click at [449, 283] on div at bounding box center [437, 290] width 34 height 34
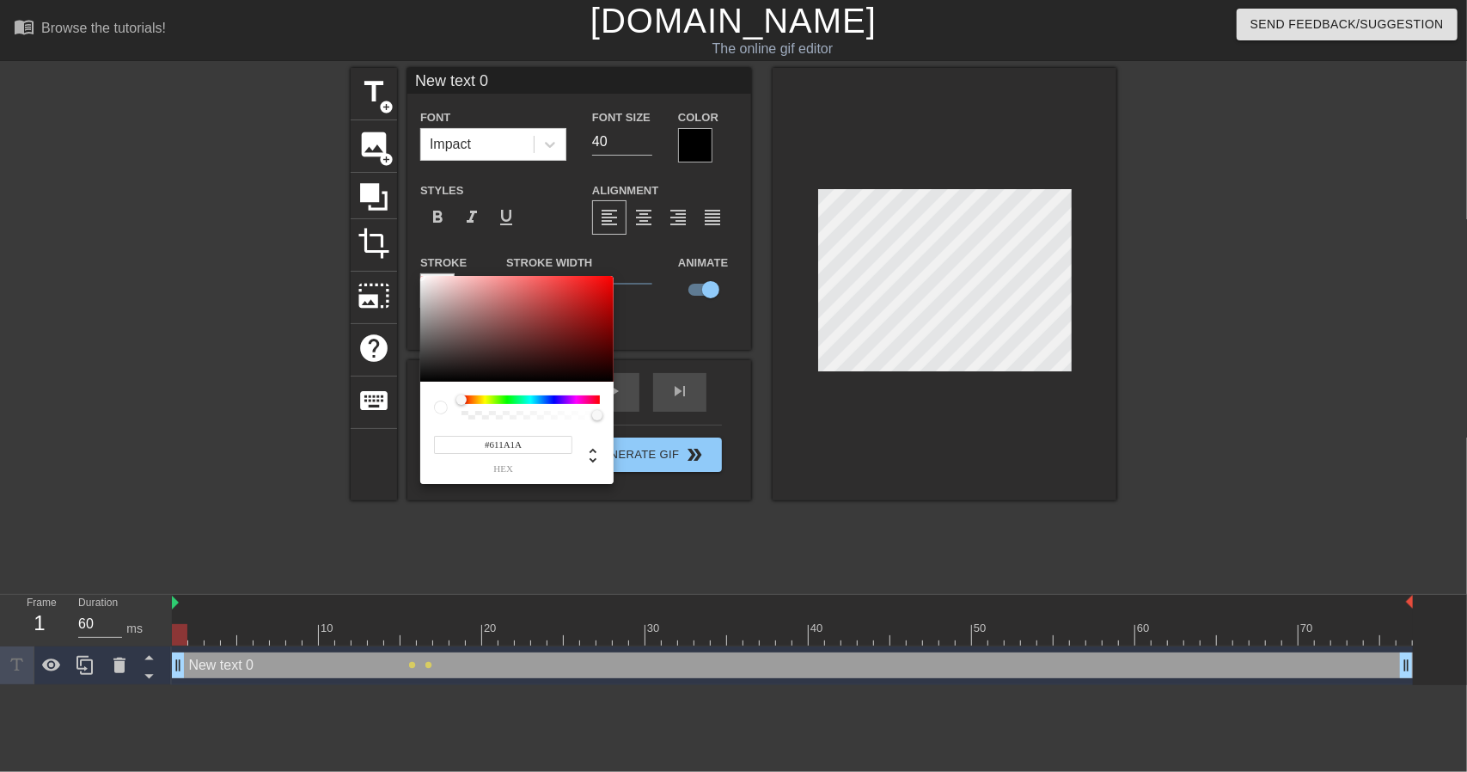
type input "#611919"
drag, startPoint x: 563, startPoint y: 341, endPoint x: 573, endPoint y: 338, distance: 10.9
click at [564, 341] on div at bounding box center [516, 329] width 193 height 107
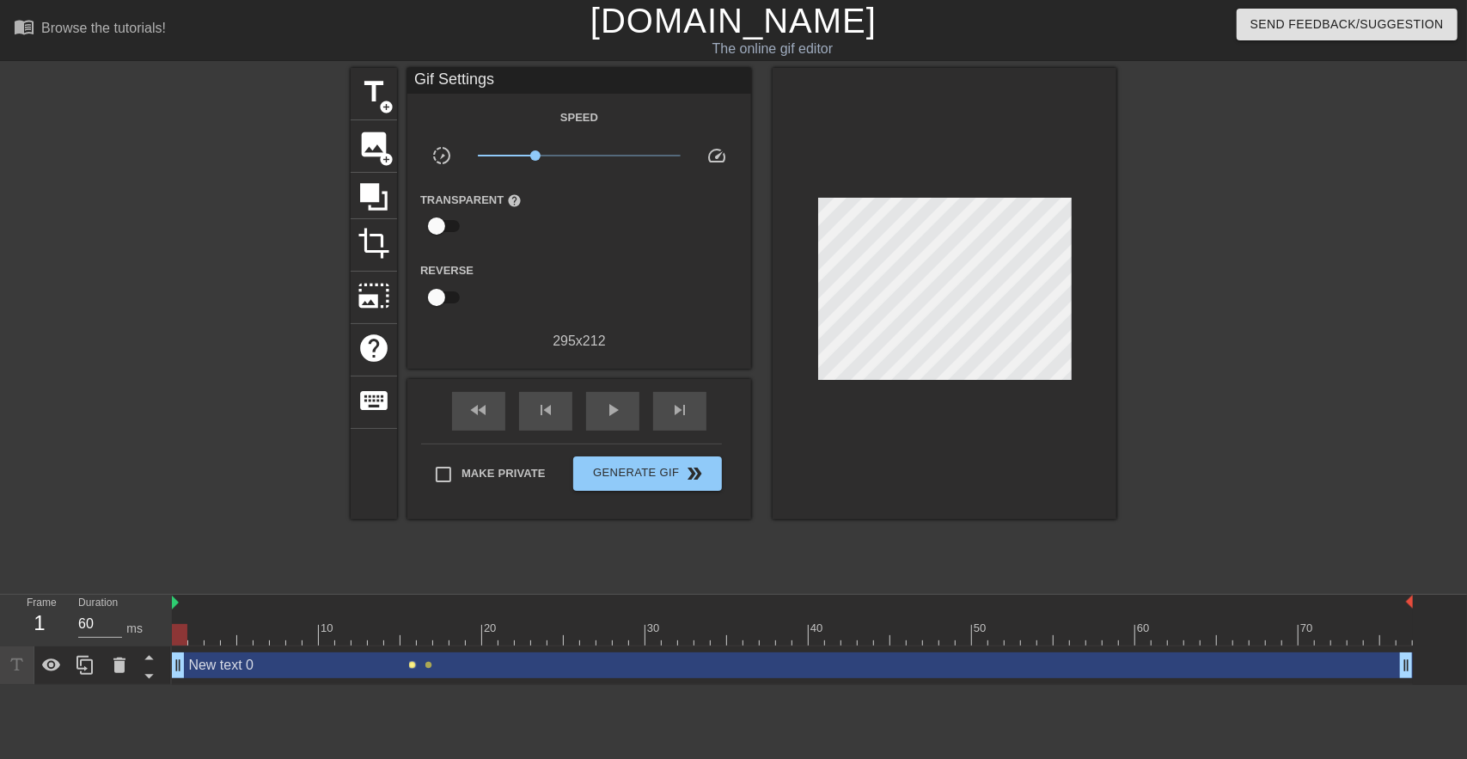
click at [414, 662] on span "lens" at bounding box center [413, 665] width 8 height 8
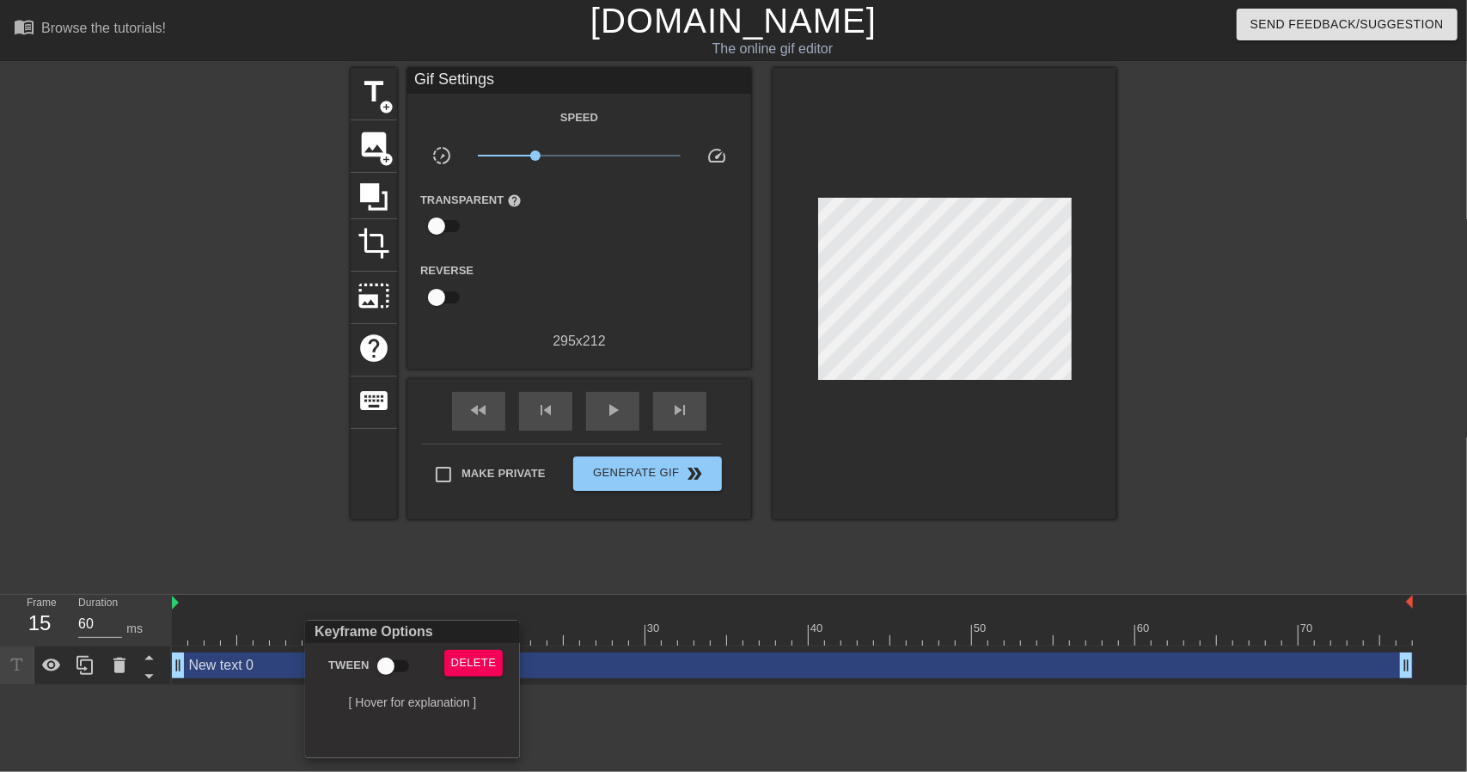
click at [172, 527] on div at bounding box center [733, 386] width 1467 height 772
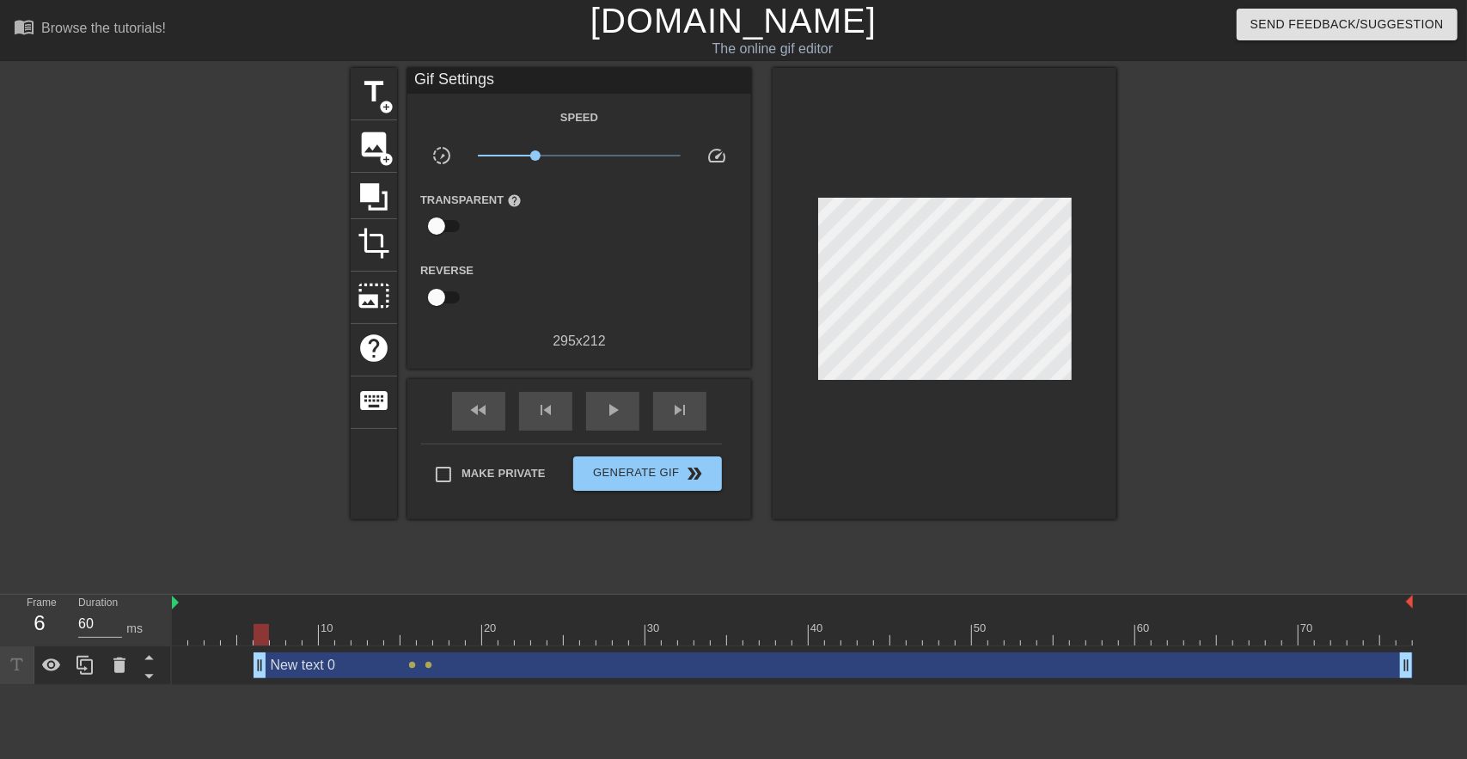
drag, startPoint x: 184, startPoint y: 662, endPoint x: 263, endPoint y: 664, distance: 79.1
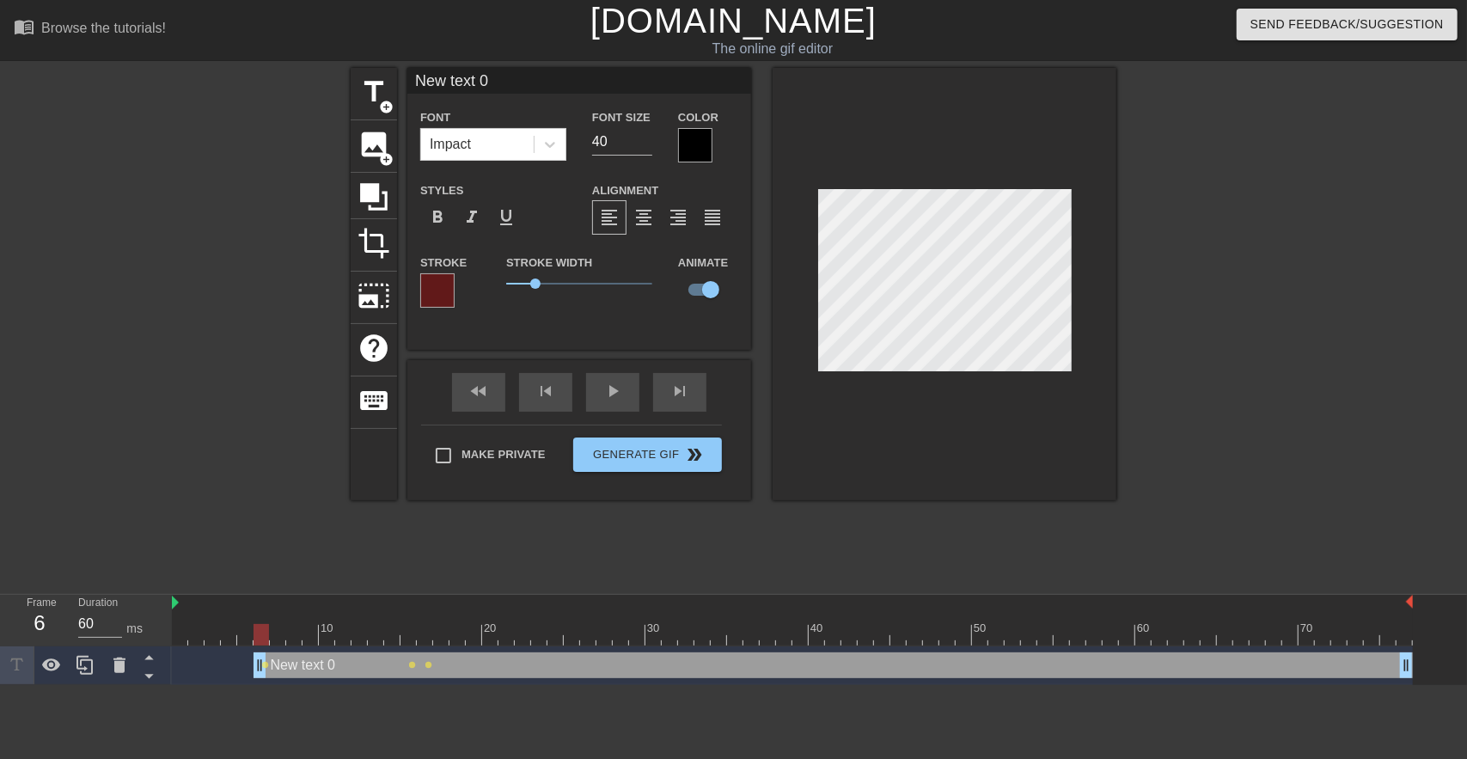
click at [436, 283] on div at bounding box center [437, 290] width 34 height 34
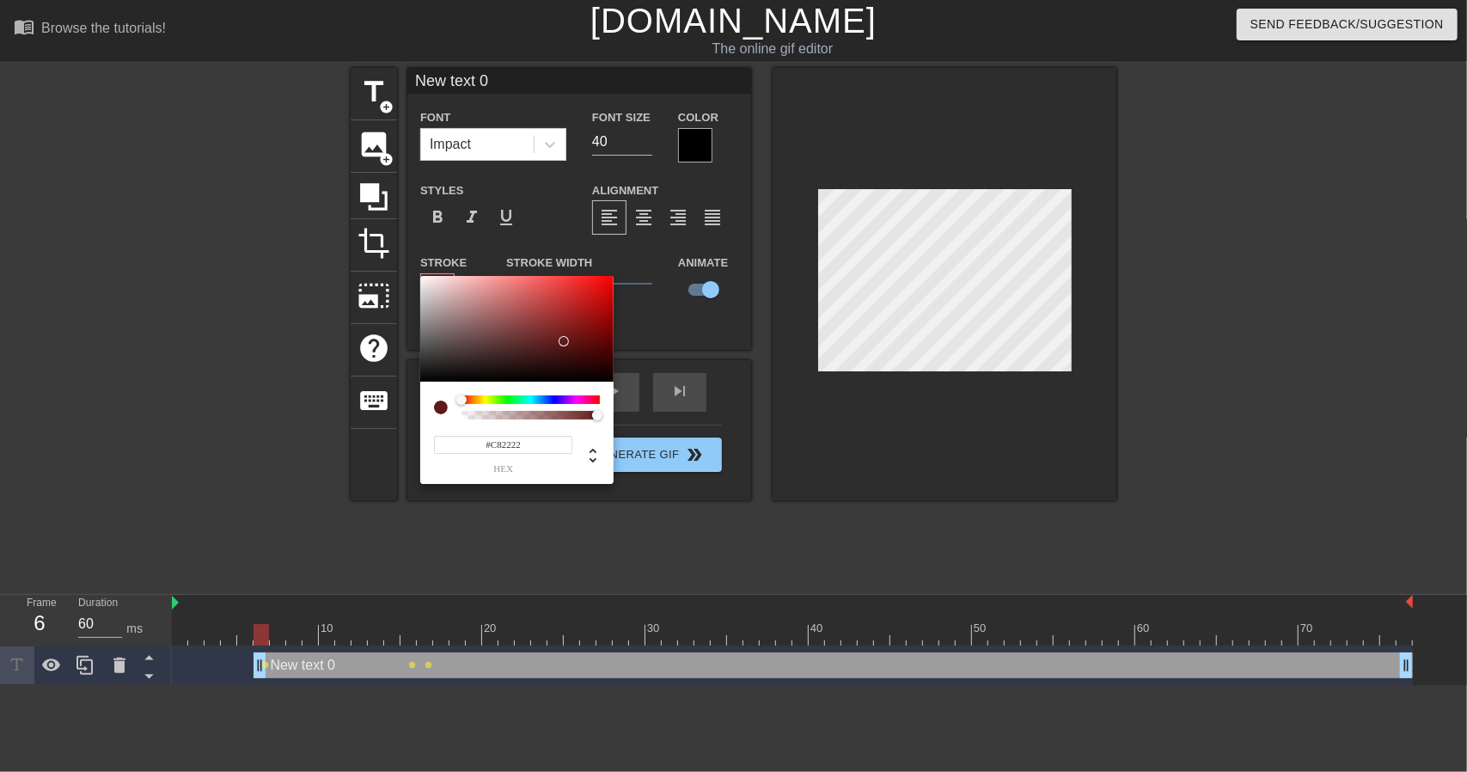
type input "#CA2222"
click at [581, 297] on div at bounding box center [516, 329] width 193 height 107
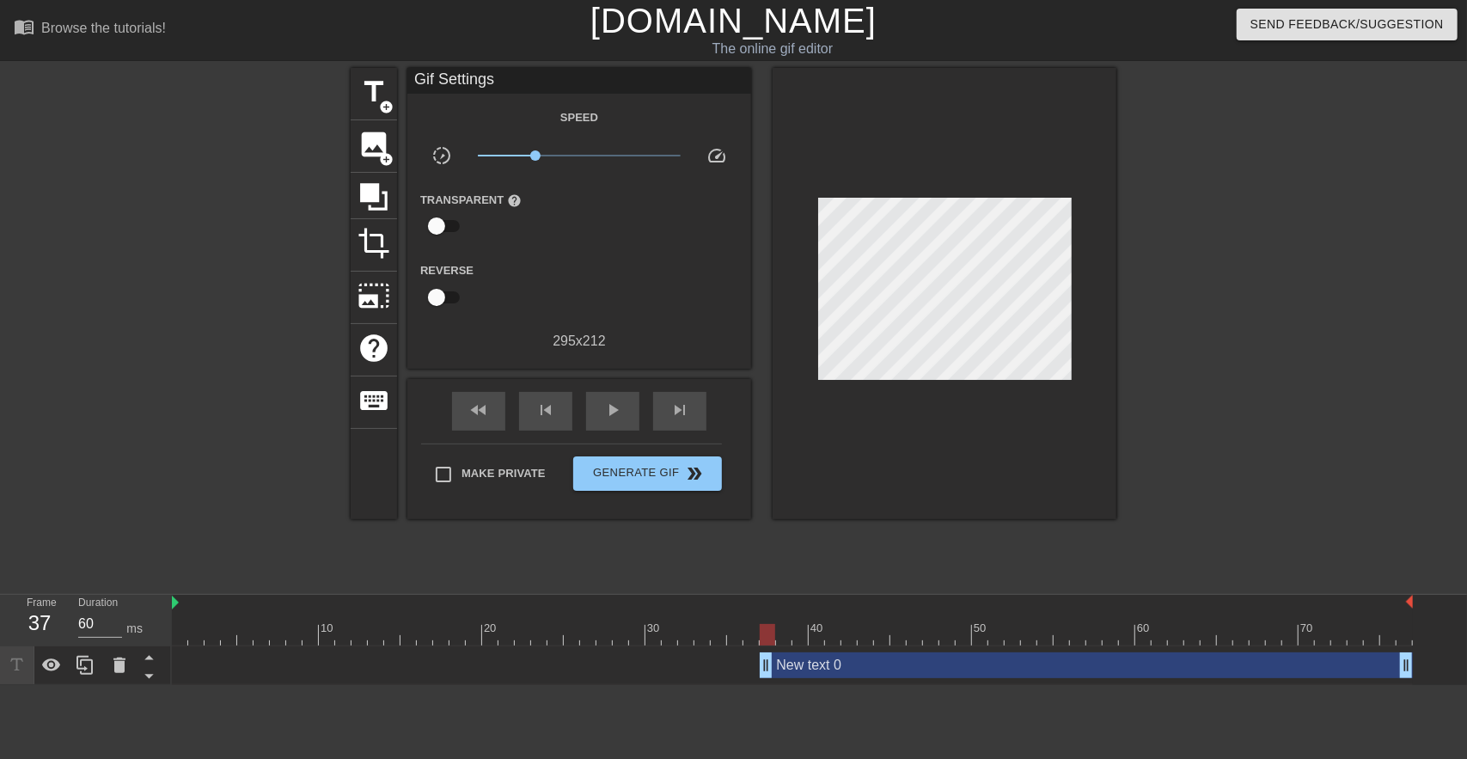
drag, startPoint x: 260, startPoint y: 666, endPoint x: 762, endPoint y: 668, distance: 502.8
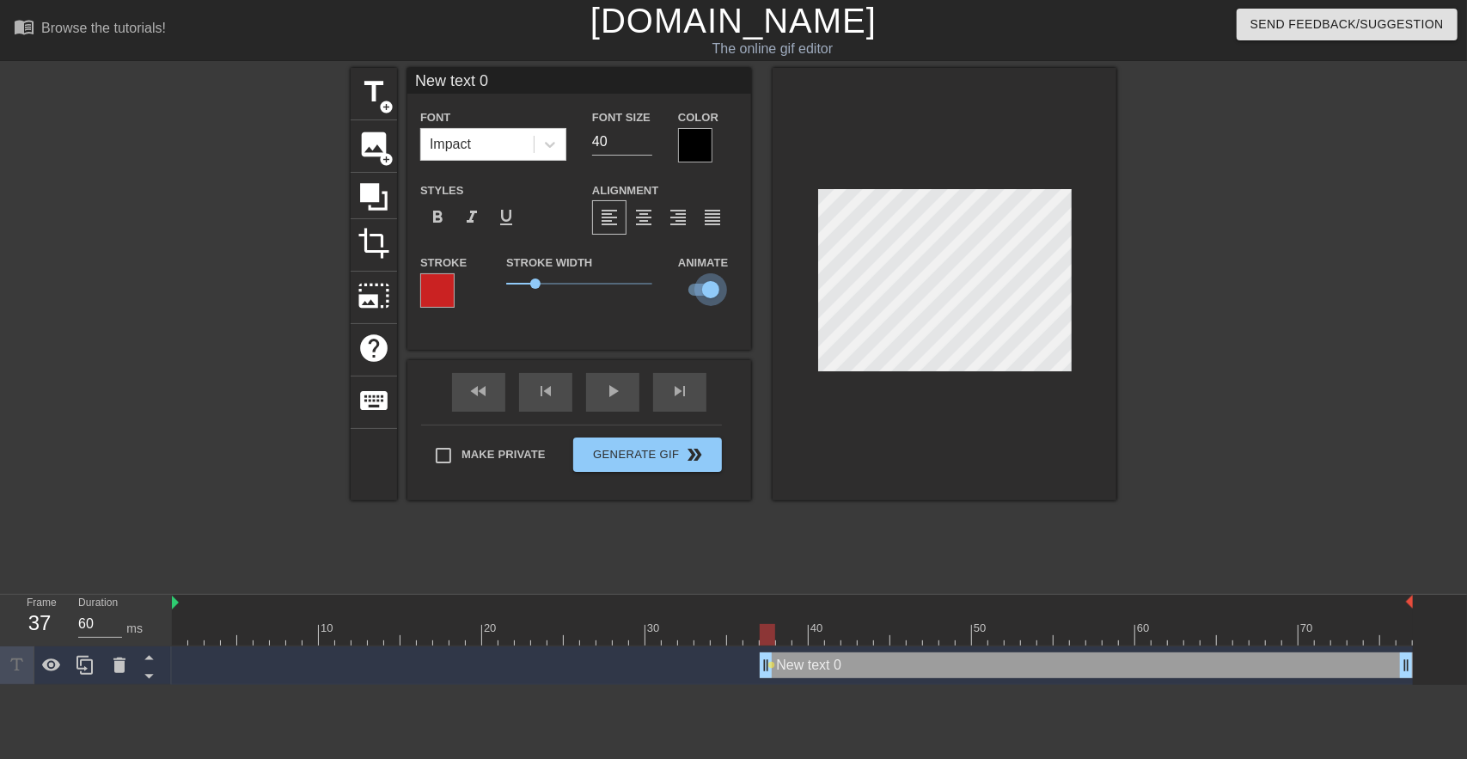
click at [707, 297] on input "checkbox" at bounding box center [711, 289] width 98 height 33
click at [707, 297] on input "checkbox" at bounding box center [694, 289] width 98 height 33
checkbox input "true"
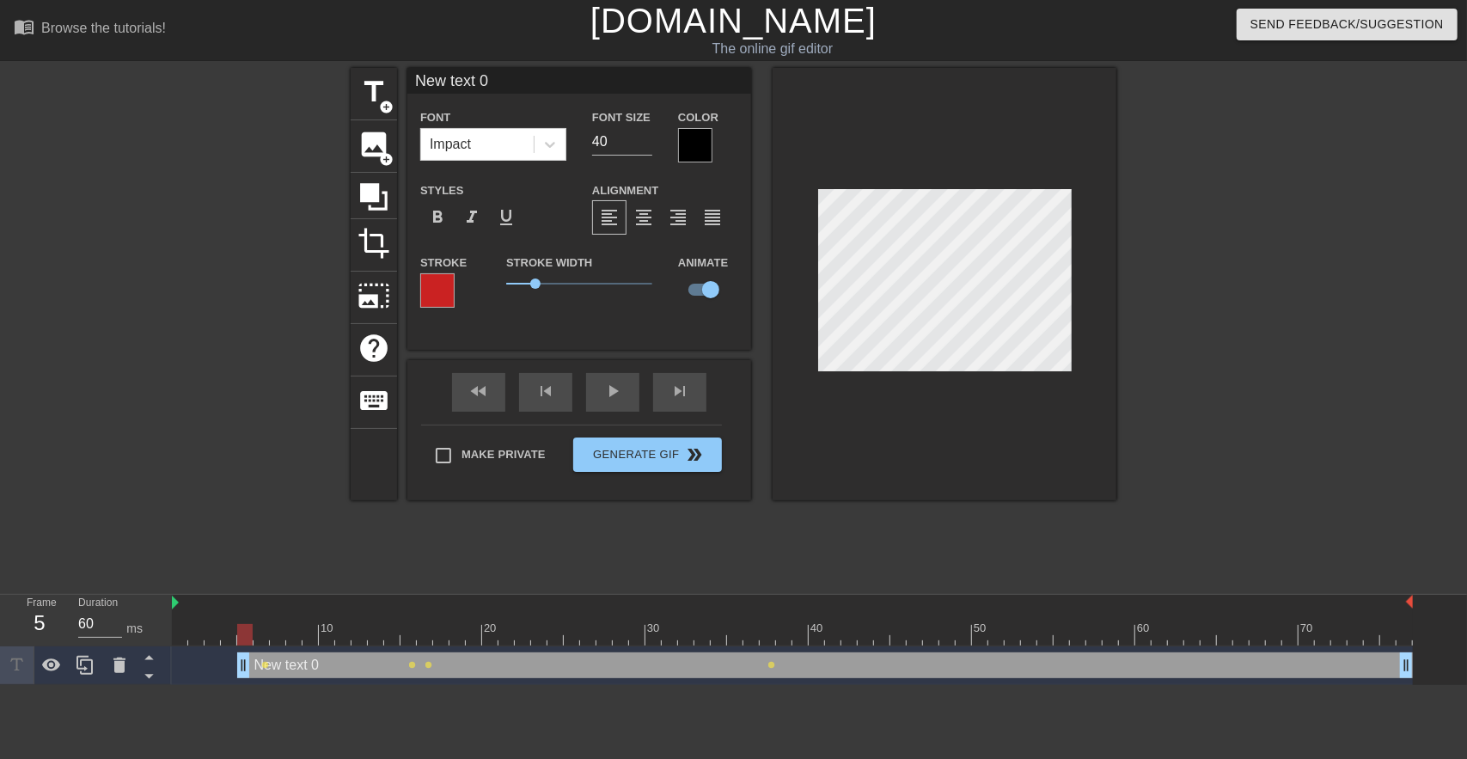
drag, startPoint x: 762, startPoint y: 674, endPoint x: 254, endPoint y: 594, distance: 515.0
